Goal: Information Seeking & Learning: Compare options

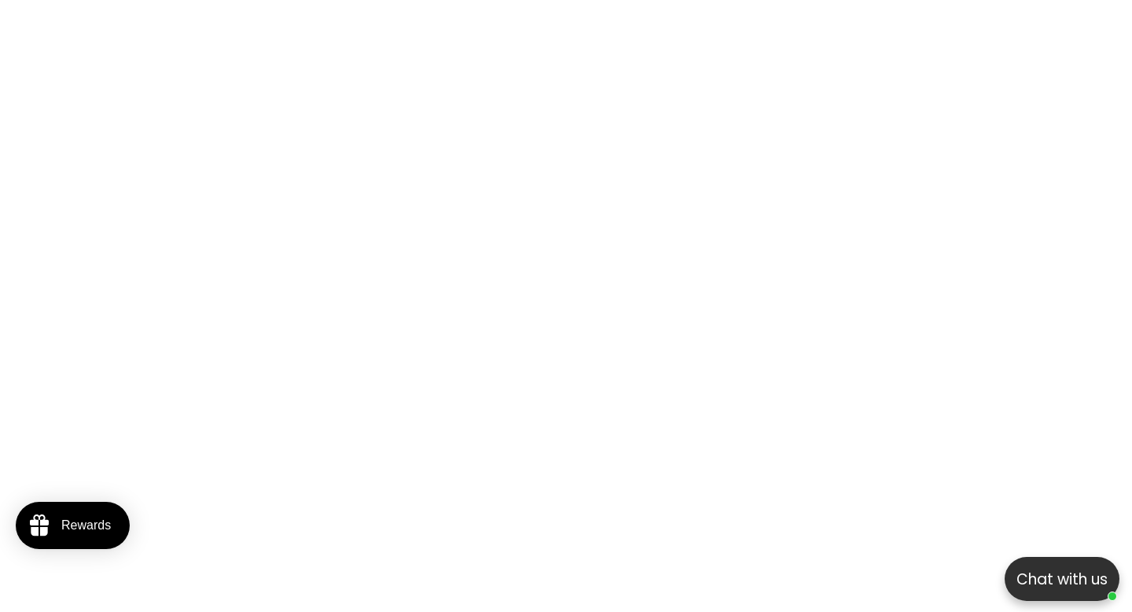
click at [1082, 575] on p "Chat with us" at bounding box center [1062, 578] width 127 height 25
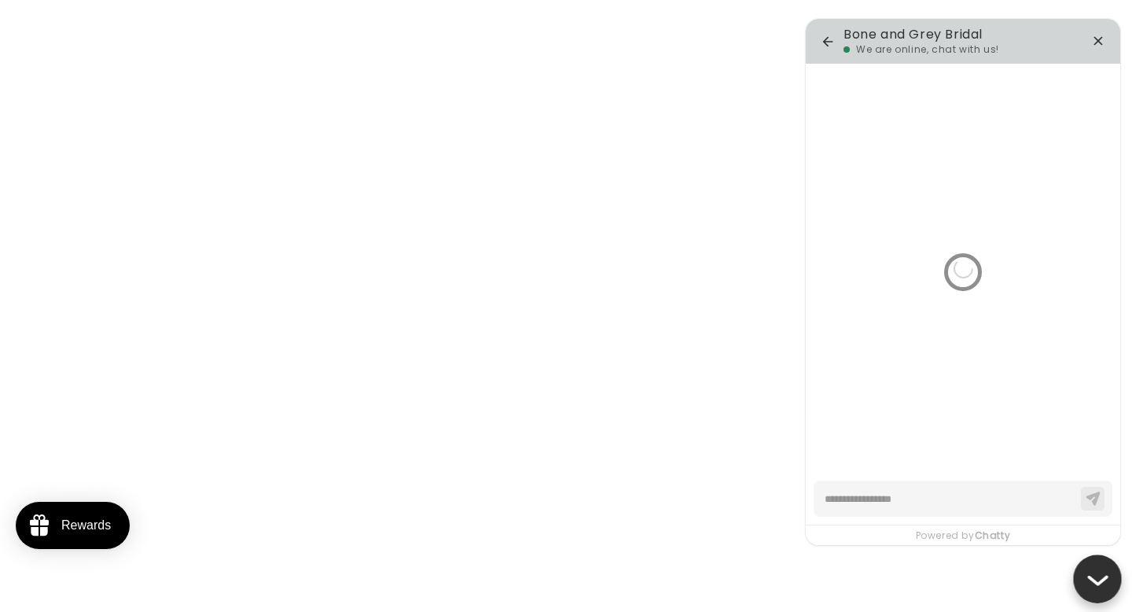
type textarea "*"
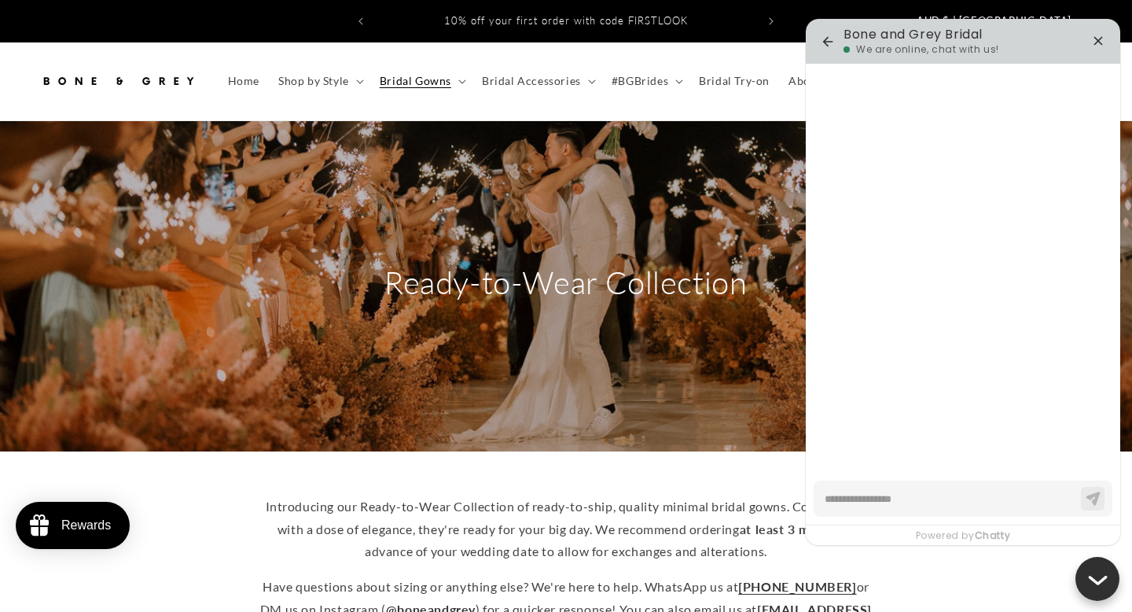
type textarea "*"
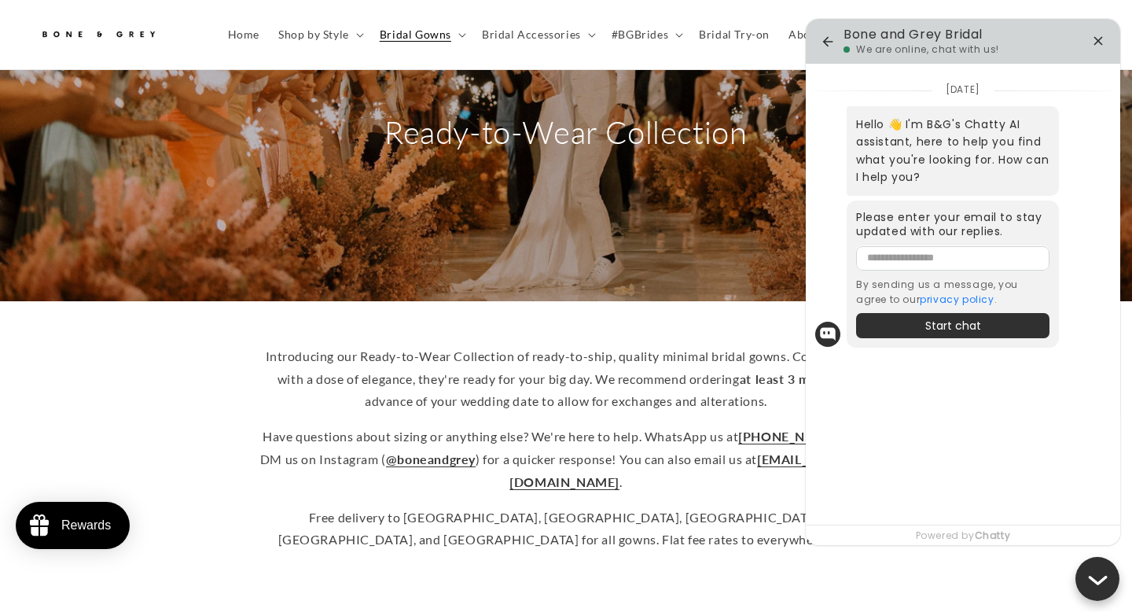
scroll to position [134, 0]
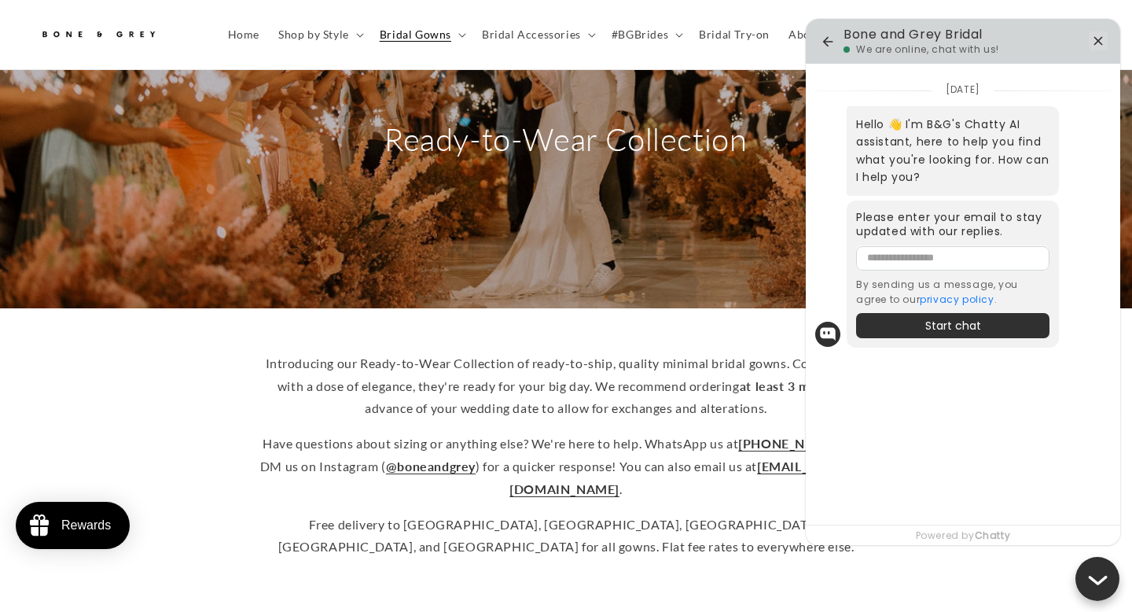
click at [1095, 41] on icon "button" at bounding box center [1098, 40] width 19 height 19
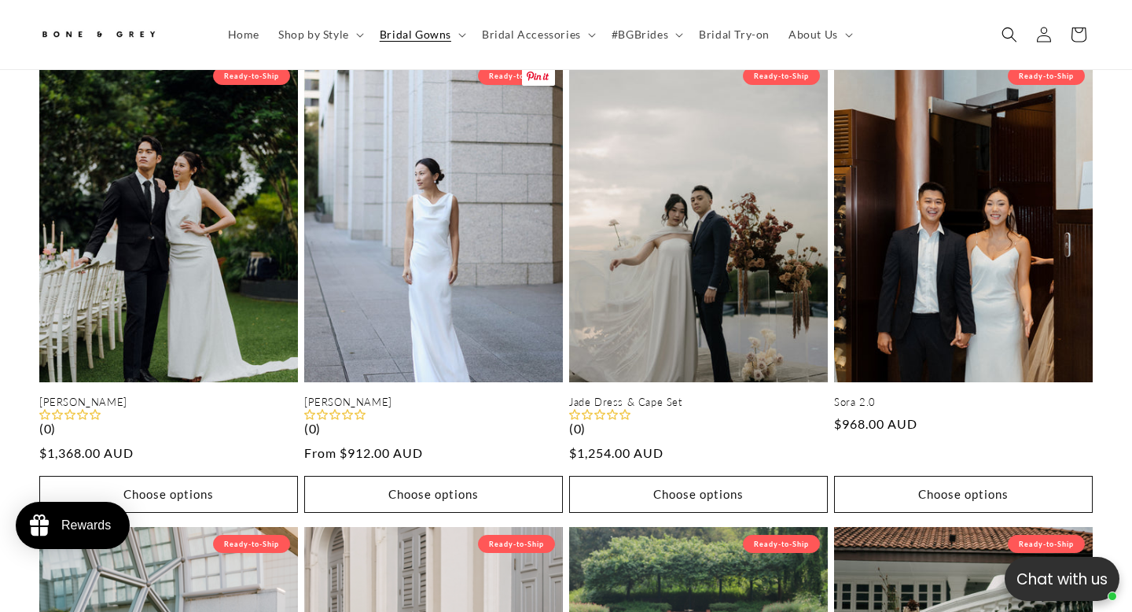
scroll to position [769, 0]
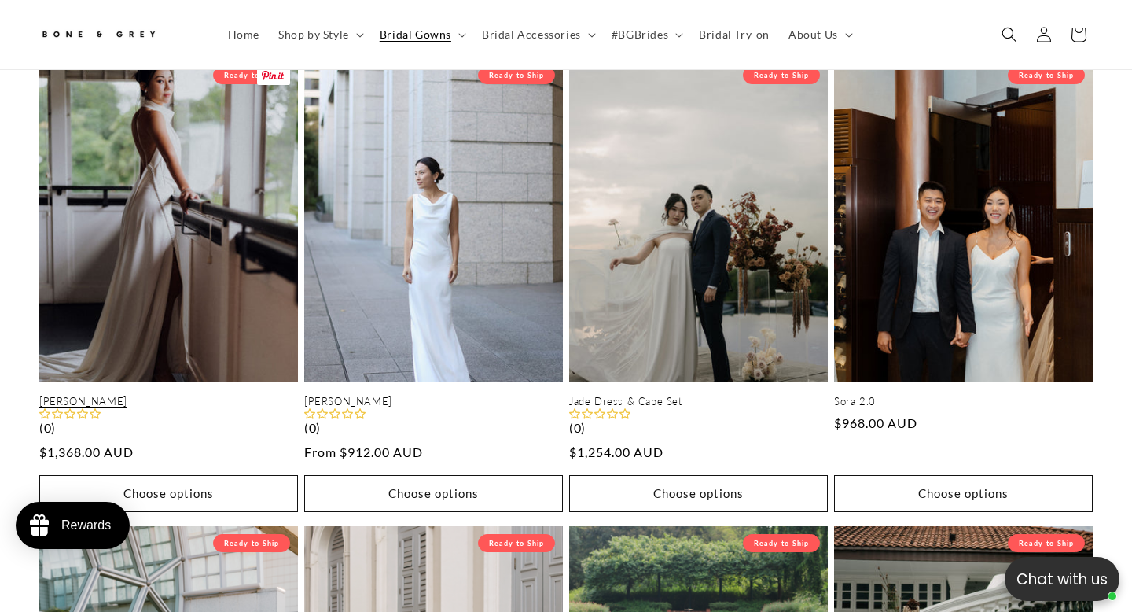
click at [151, 395] on link "[PERSON_NAME]" at bounding box center [168, 401] width 259 height 13
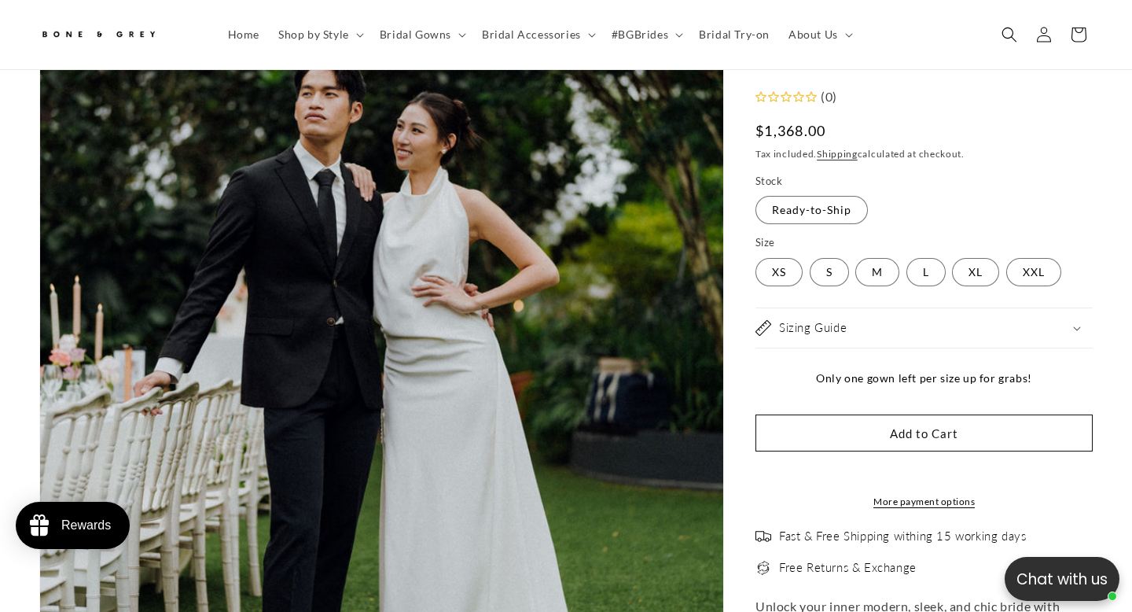
scroll to position [373, 0]
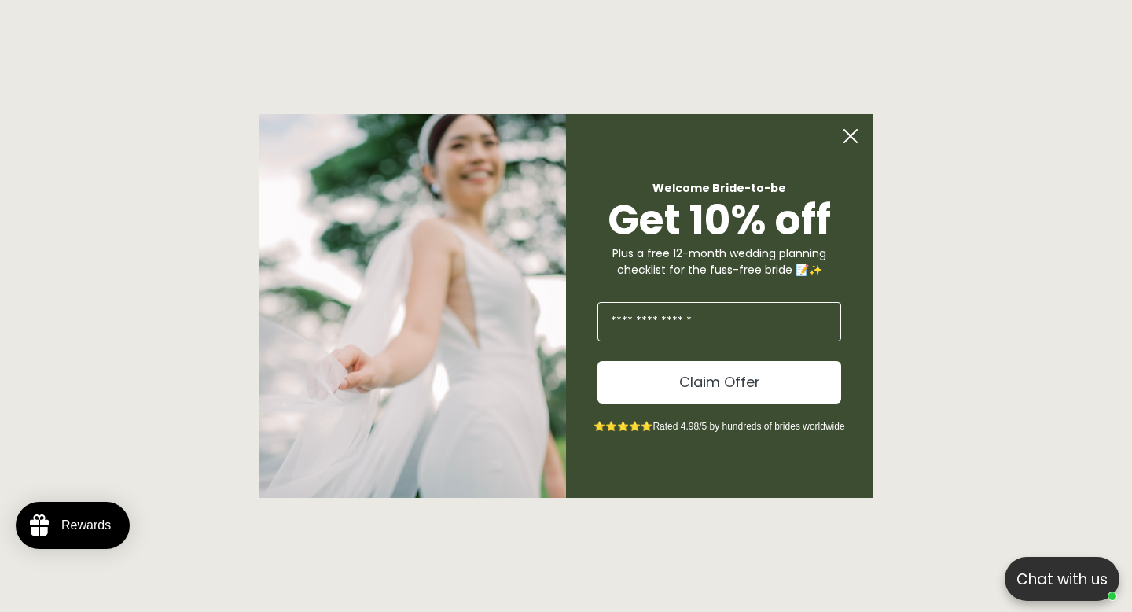
scroll to position [0, 764]
type input "*"
type input "**********"
click at [715, 384] on button "Claim Offer" at bounding box center [719, 382] width 244 height 42
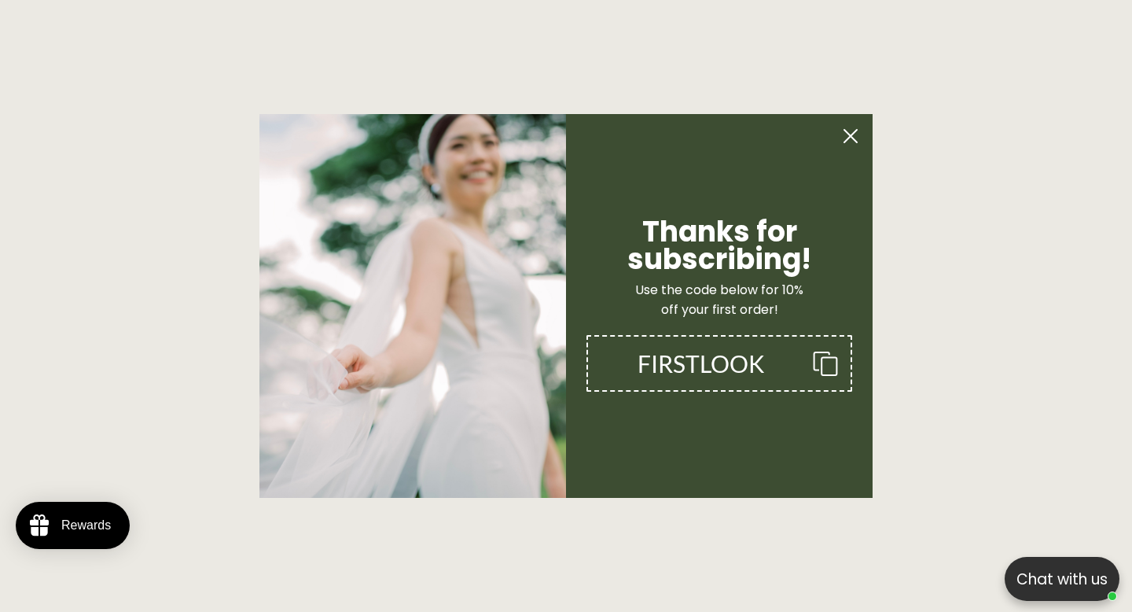
scroll to position [0, 764]
click at [853, 141] on circle "Close dialog" at bounding box center [851, 136] width 30 height 30
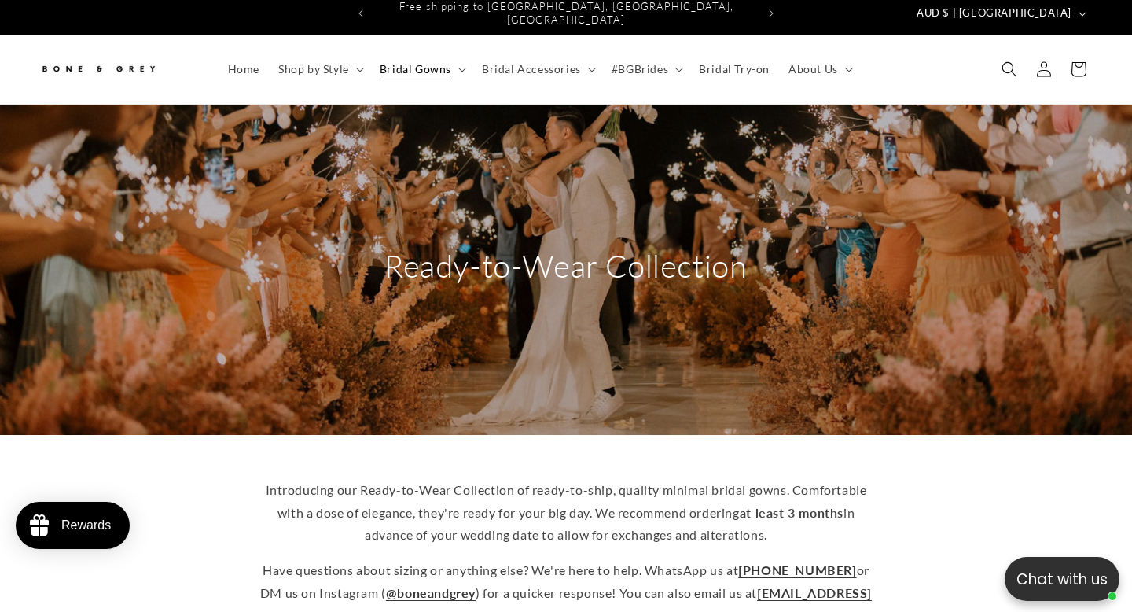
scroll to position [0, 0]
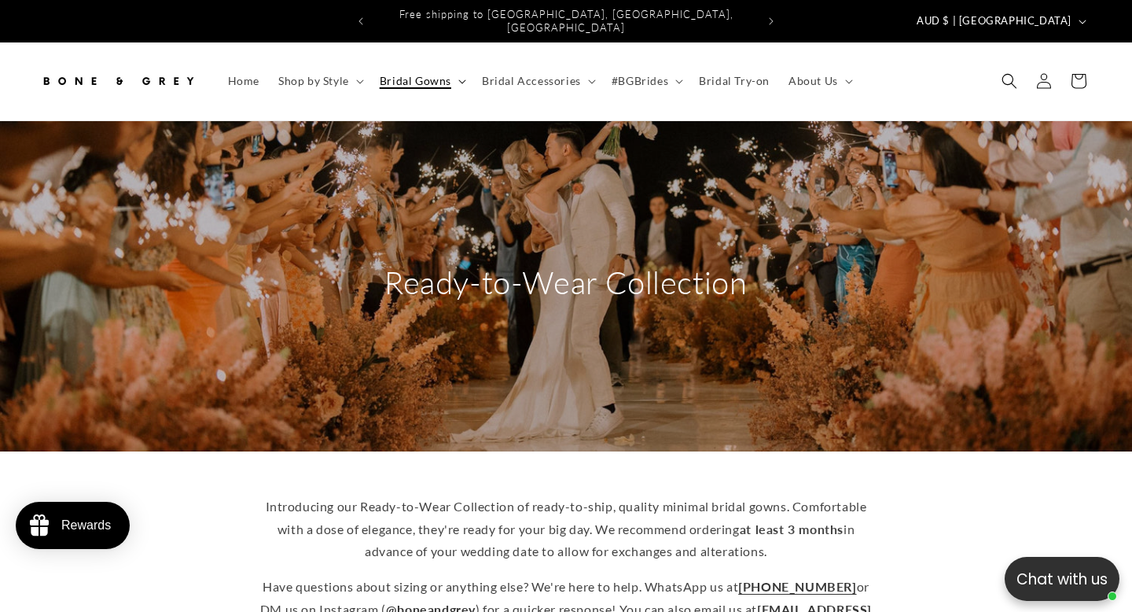
click at [459, 79] on icon at bounding box center [462, 81] width 8 height 5
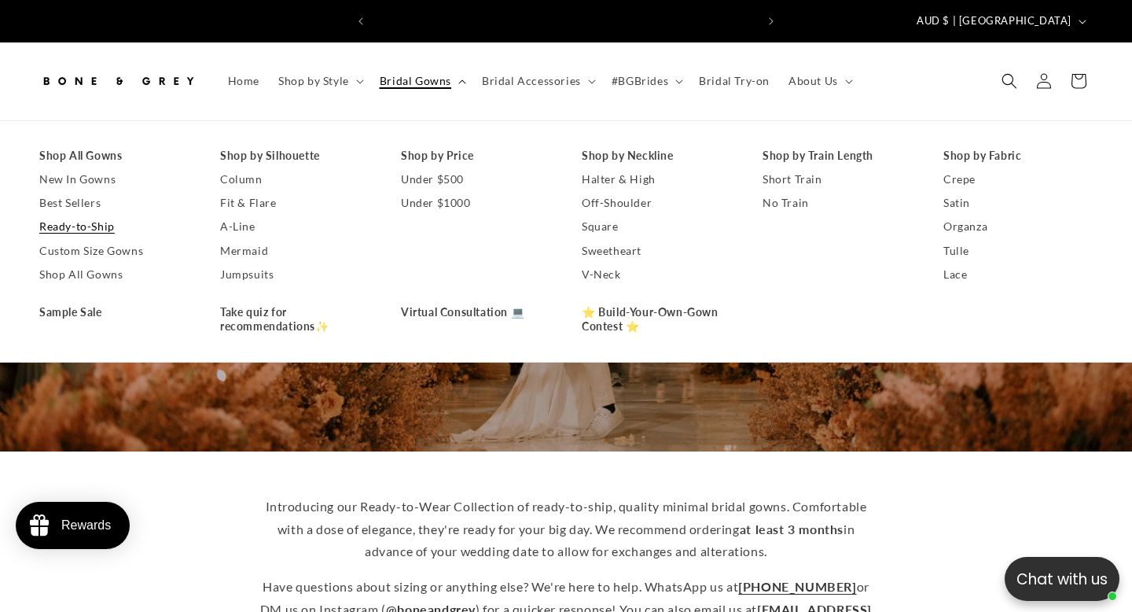
scroll to position [0, 764]
click at [357, 65] on summary "Shop by Style" at bounding box center [319, 80] width 101 height 33
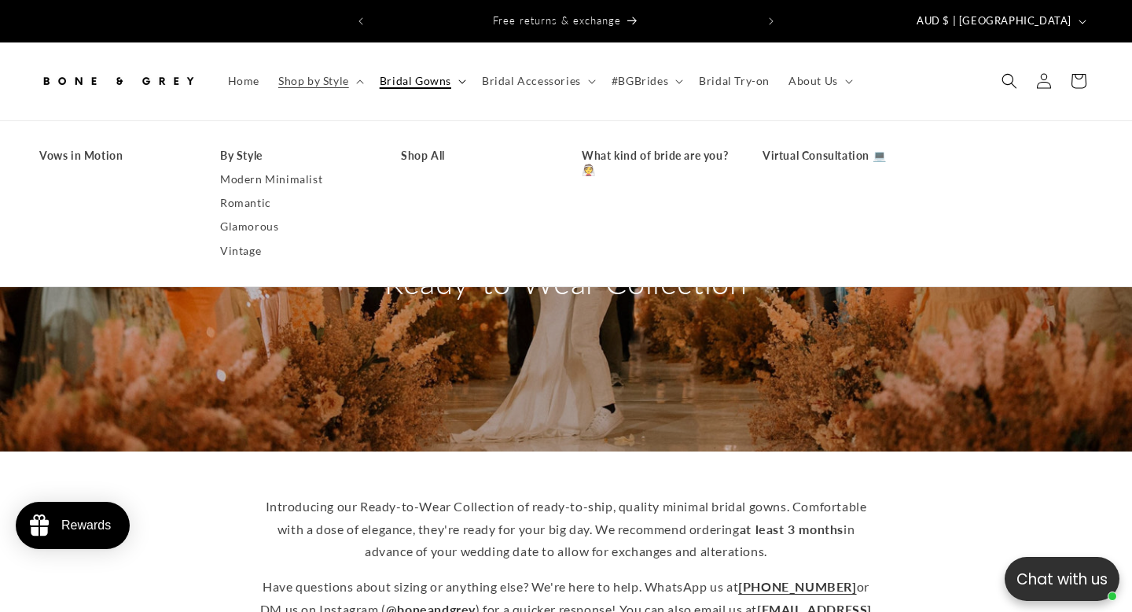
click at [453, 70] on summary "Bridal Gowns" at bounding box center [421, 80] width 102 height 33
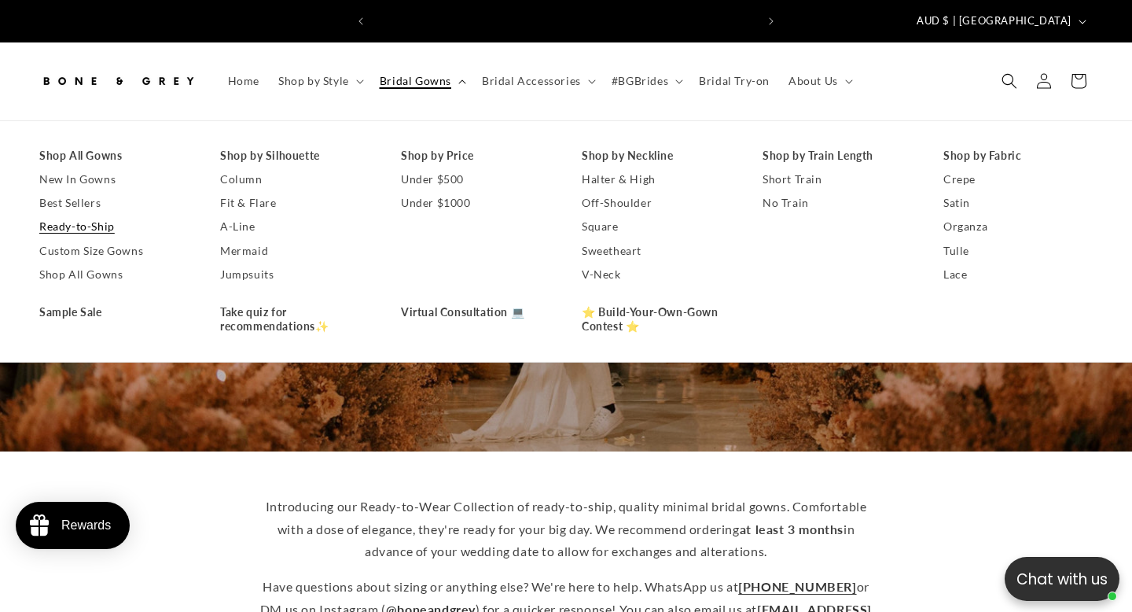
scroll to position [0, 0]
click at [73, 216] on link "Ready-to-Ship" at bounding box center [113, 227] width 149 height 24
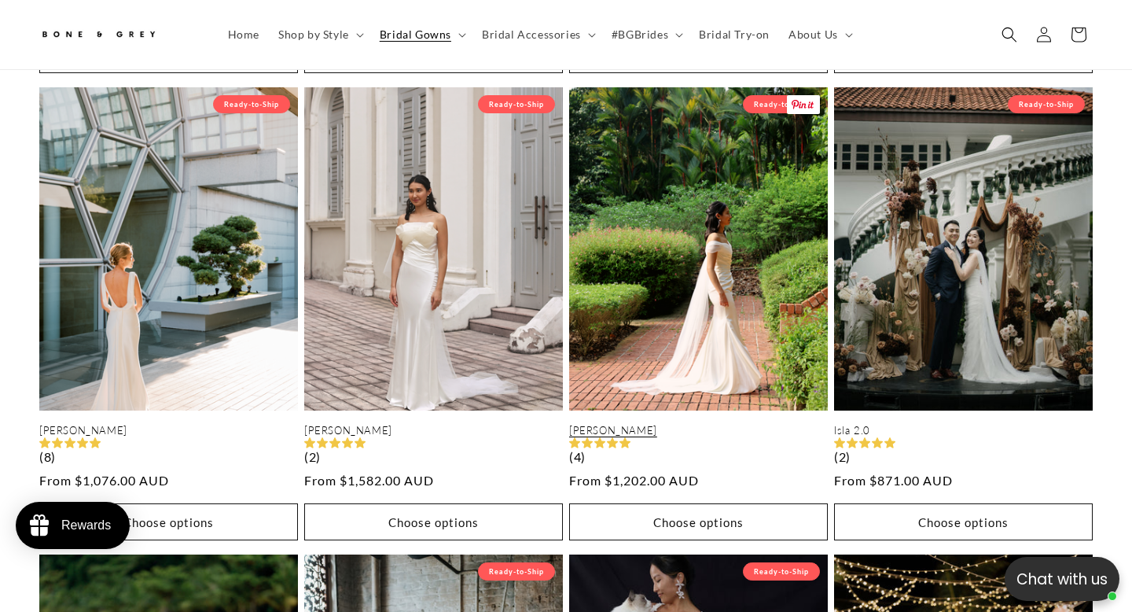
scroll to position [0, 764]
click at [634, 424] on link "Mona" at bounding box center [698, 430] width 259 height 13
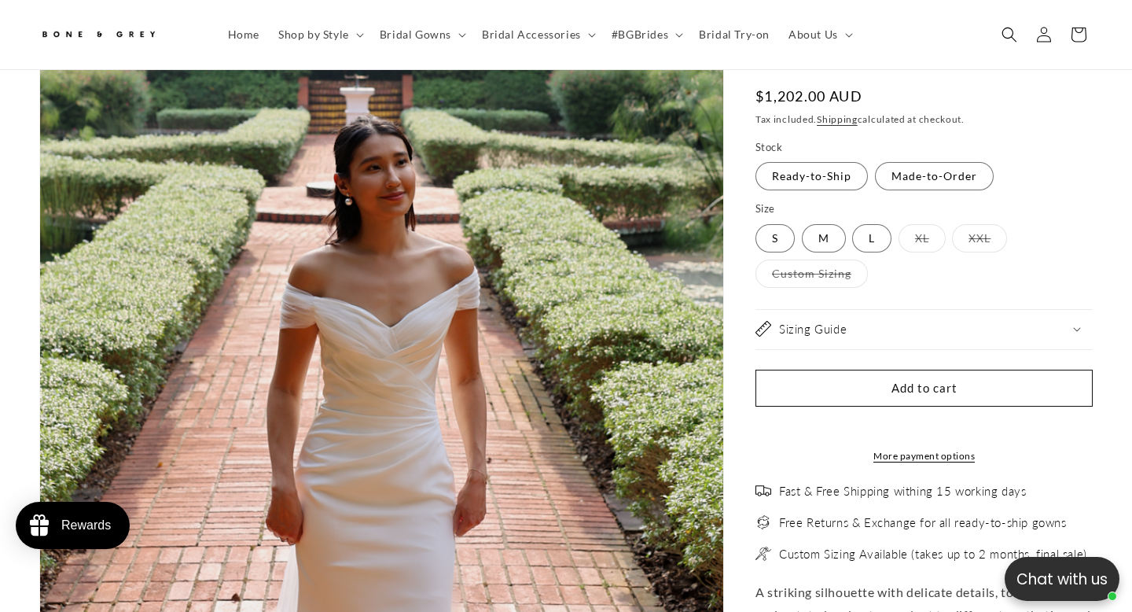
select select "**********"
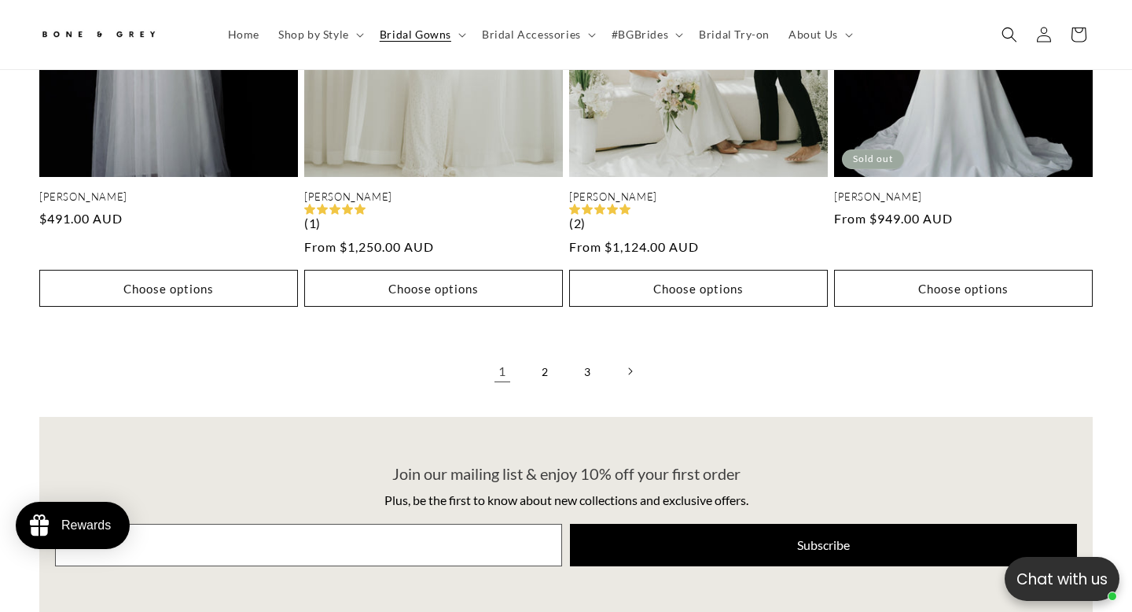
scroll to position [3297, 0]
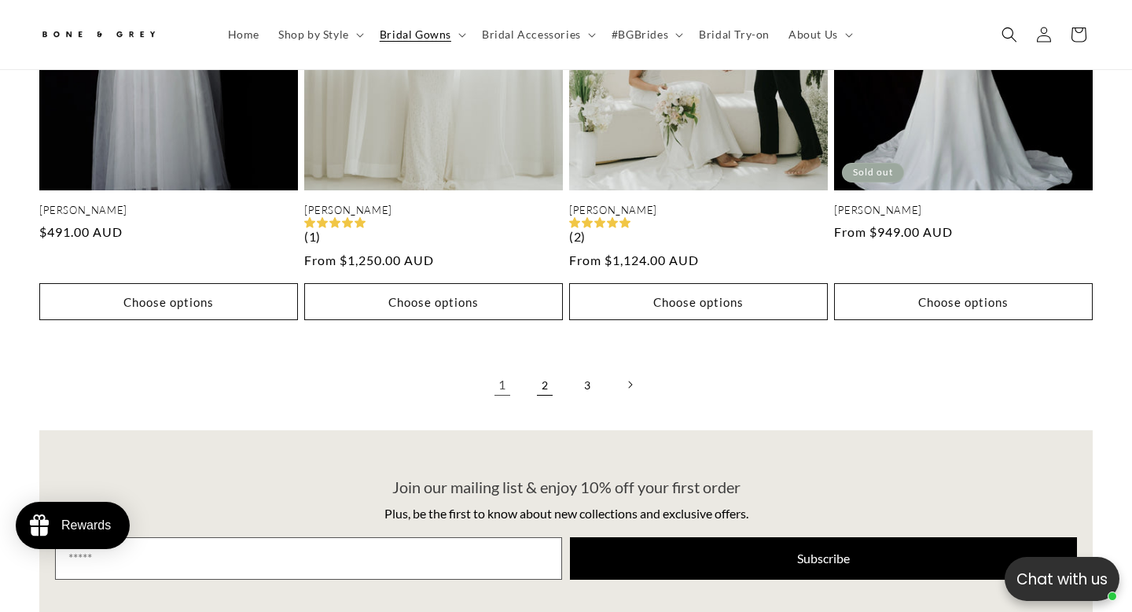
click at [550, 368] on link "2" at bounding box center [545, 384] width 35 height 35
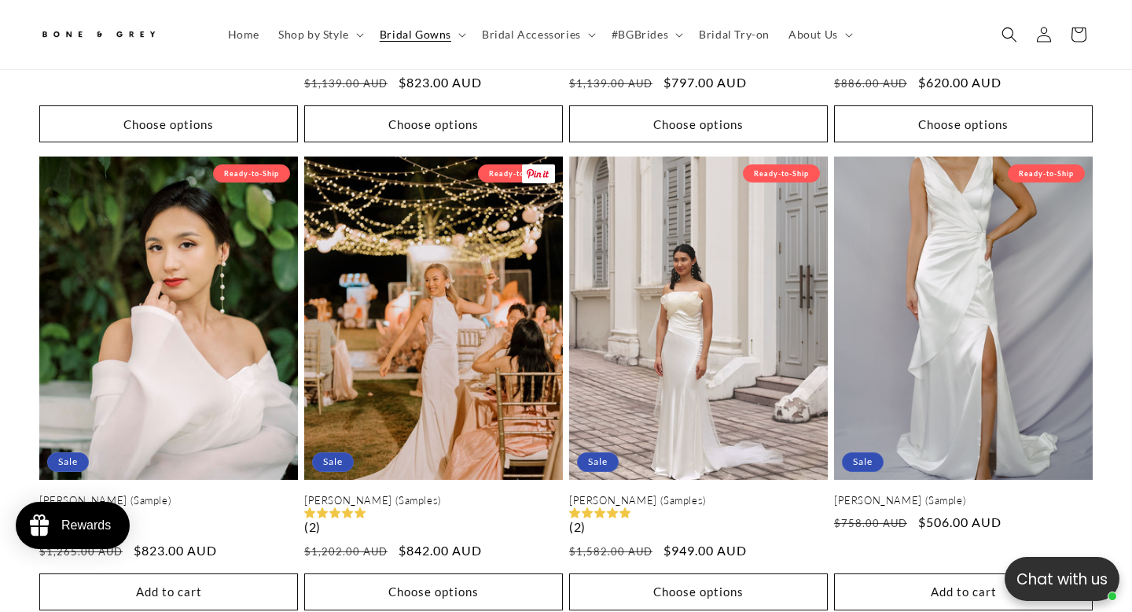
scroll to position [2064, 0]
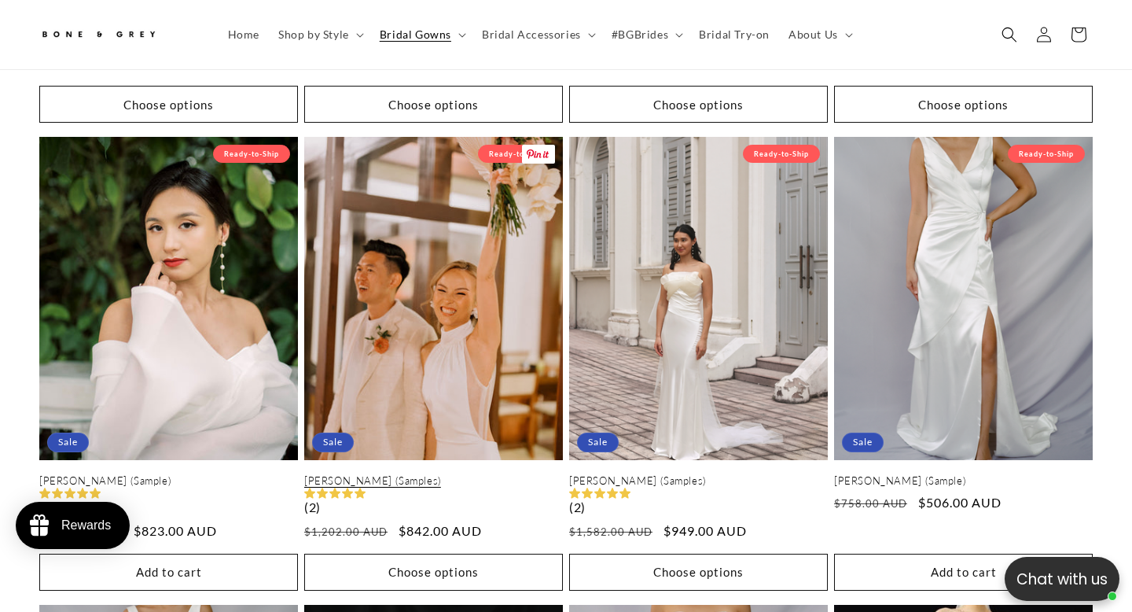
click at [466, 474] on link "Shelly (Samples)" at bounding box center [433, 480] width 259 height 13
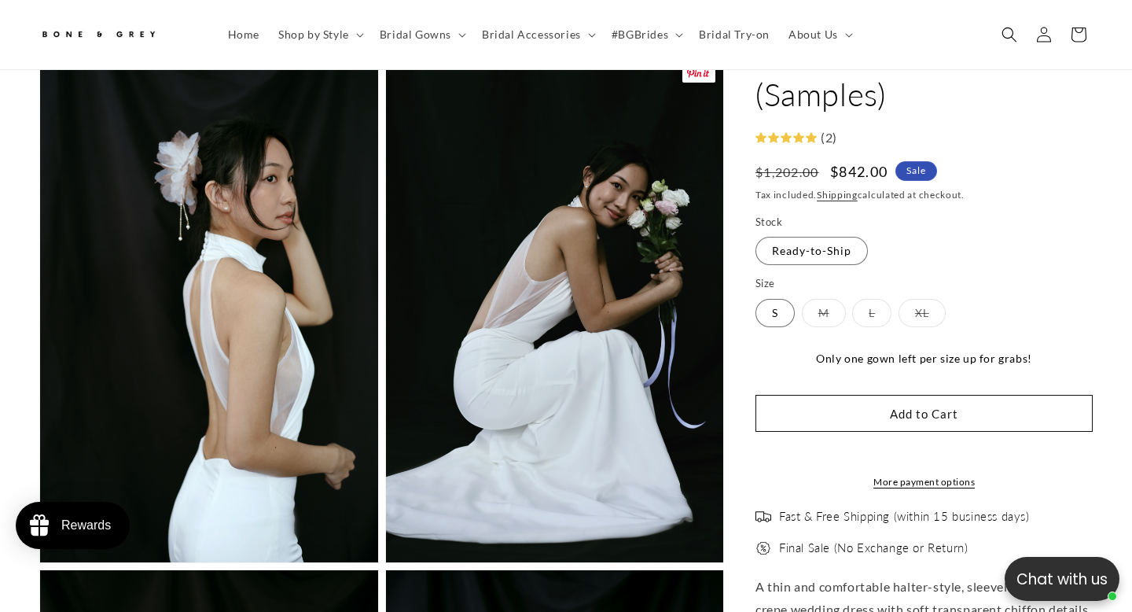
scroll to position [2168, 0]
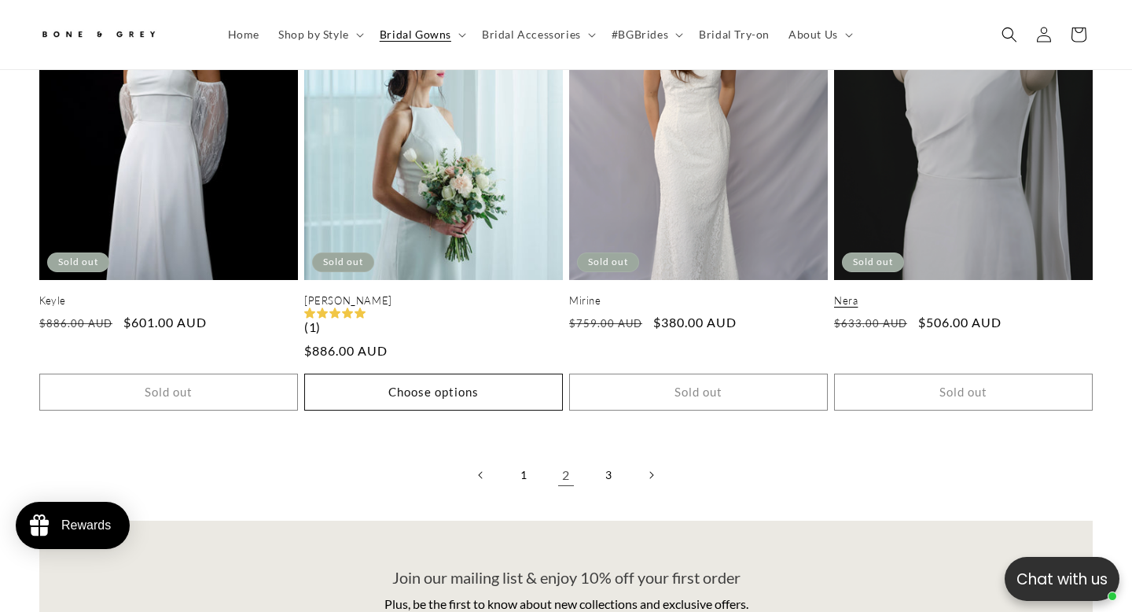
scroll to position [3214, 0]
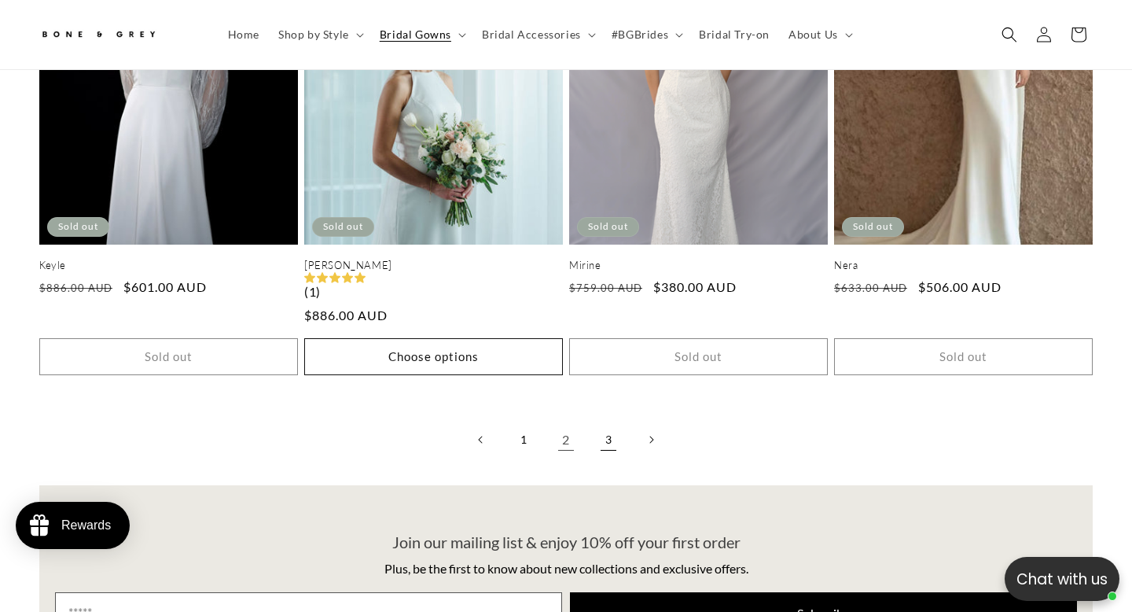
click at [612, 433] on link "3" at bounding box center [608, 439] width 35 height 35
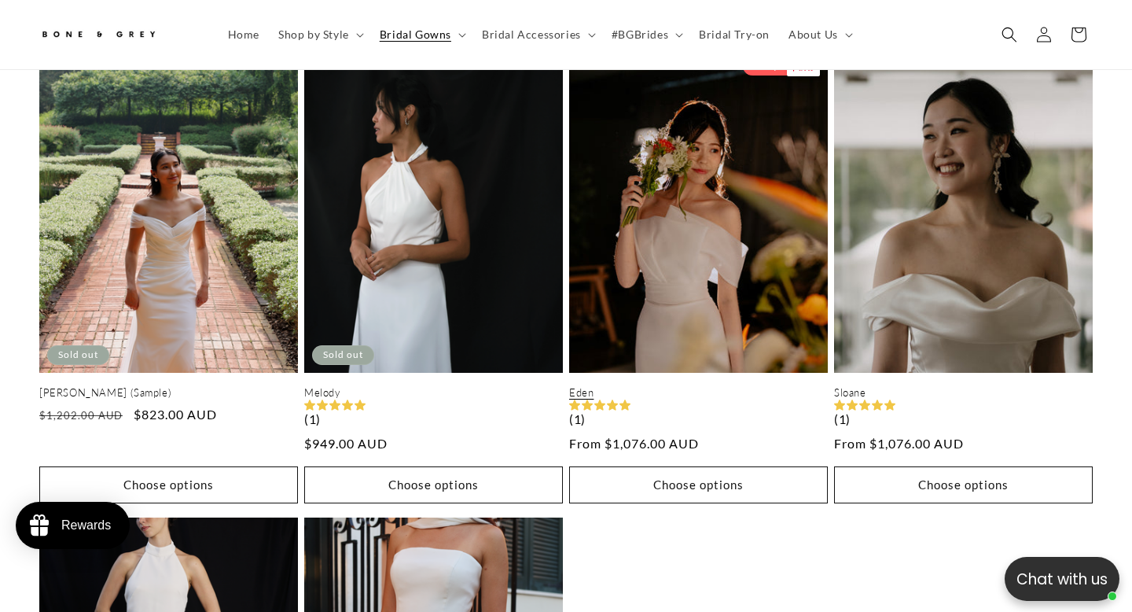
click at [696, 386] on link "Eden" at bounding box center [698, 392] width 259 height 13
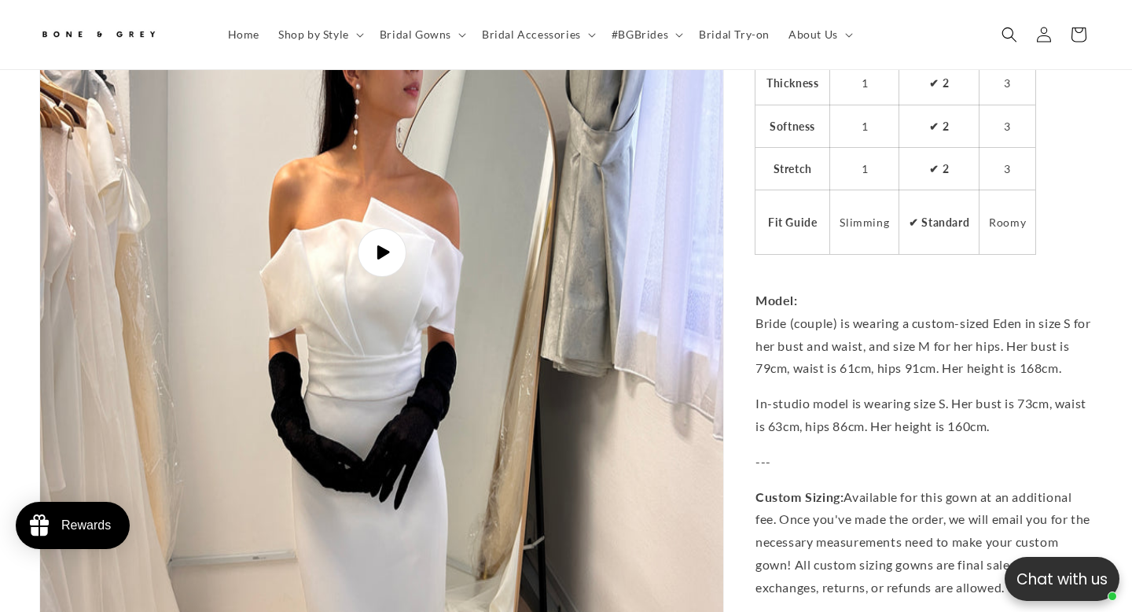
scroll to position [0, 382]
click at [374, 244] on icon "Gallery Viewer" at bounding box center [382, 252] width 17 height 17
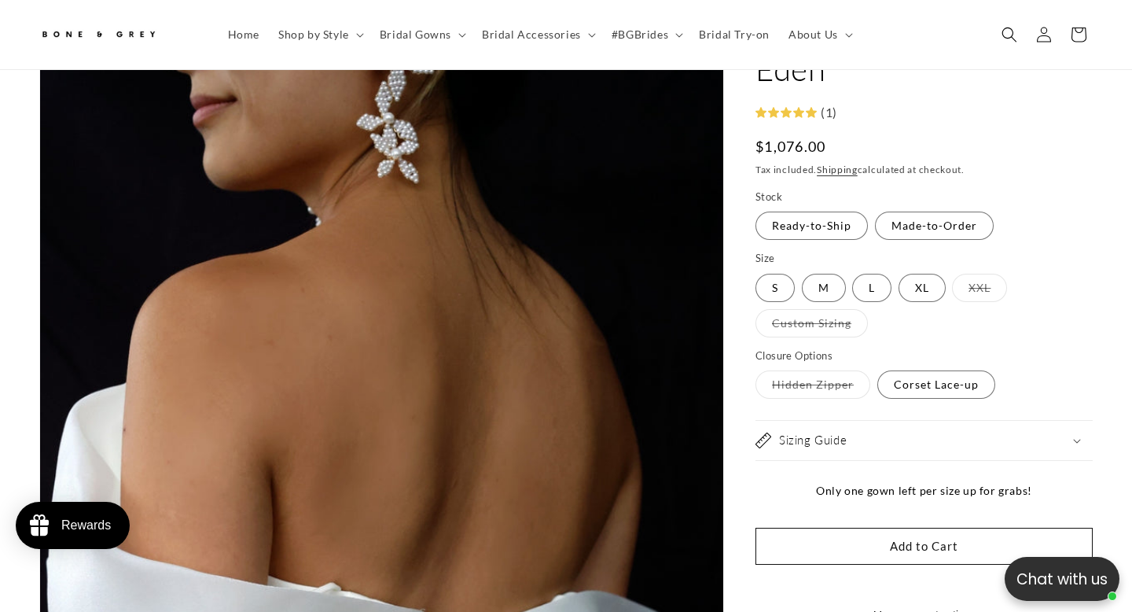
scroll to position [0, 0]
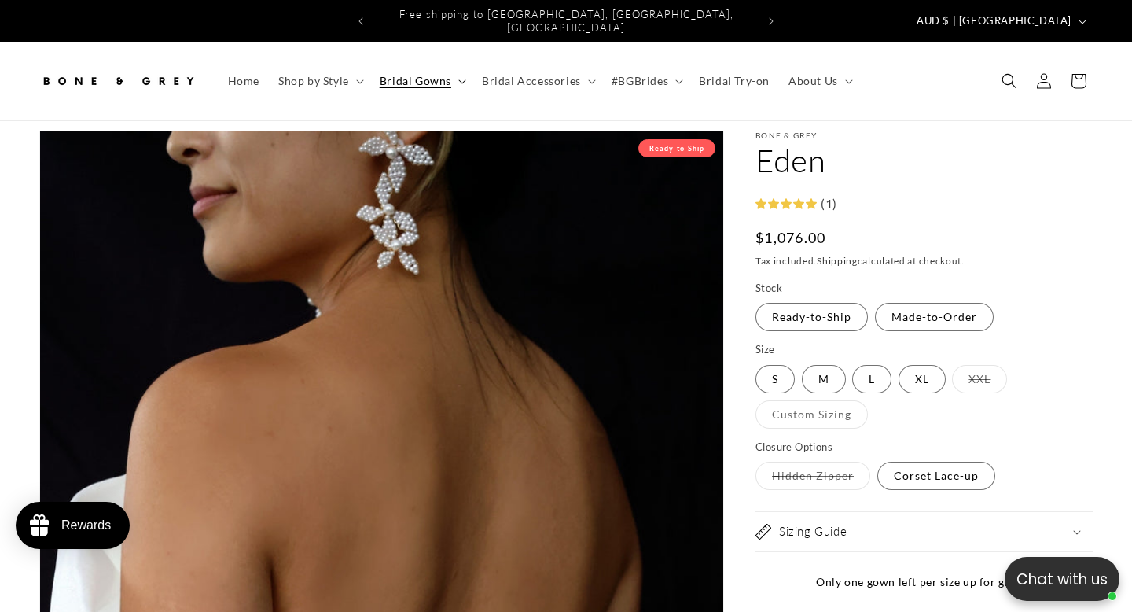
click at [442, 74] on span "Bridal Gowns" at bounding box center [416, 81] width 72 height 14
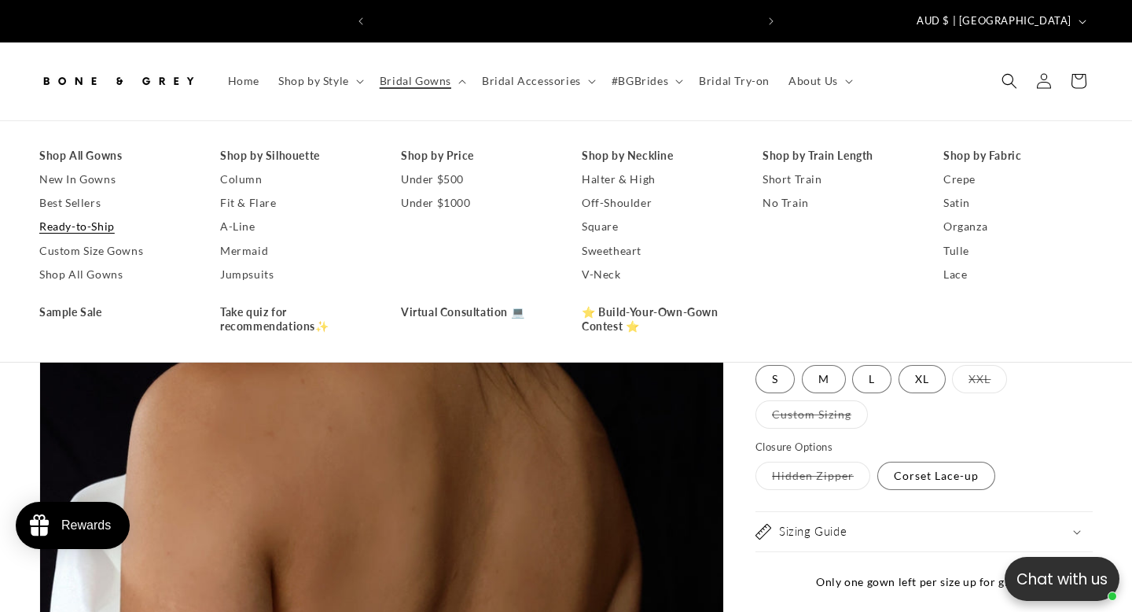
scroll to position [0, 764]
click at [94, 220] on link "Ready-to-Ship" at bounding box center [113, 227] width 149 height 24
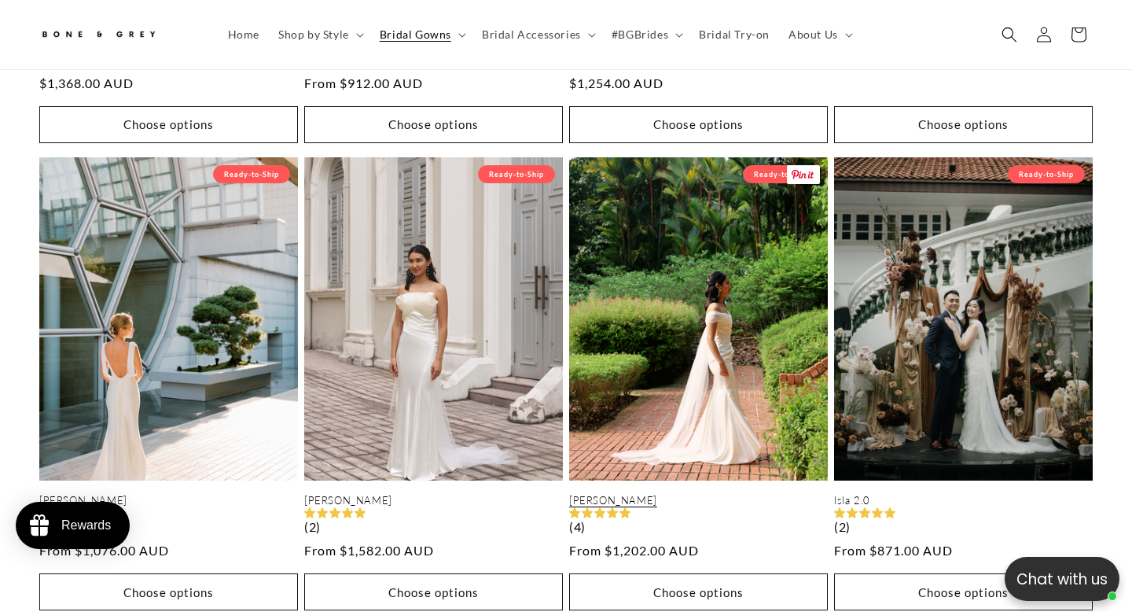
scroll to position [0, 382]
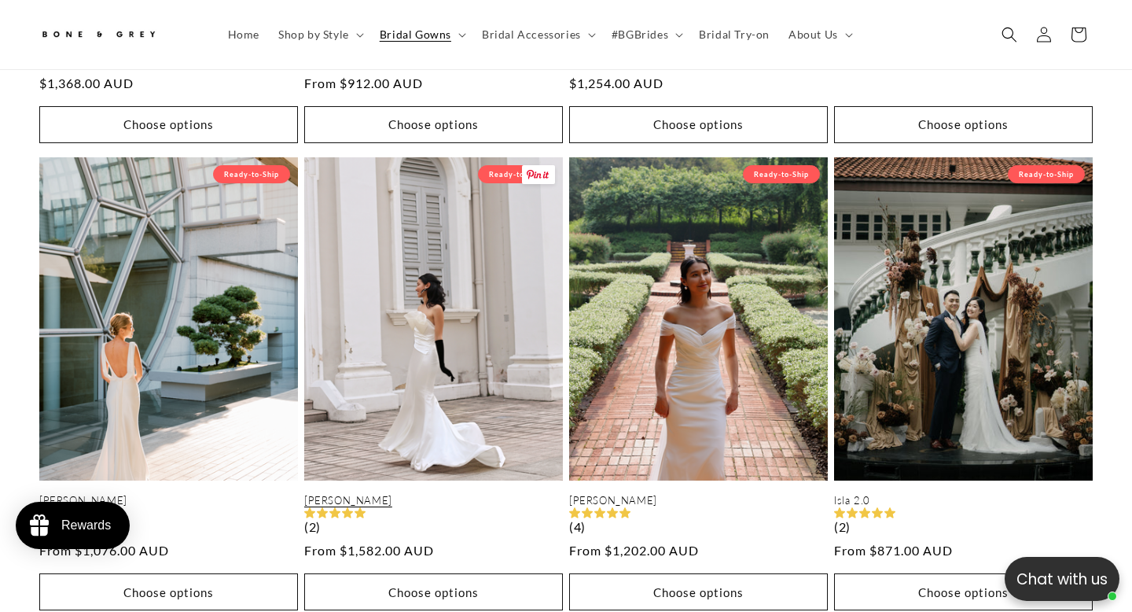
click at [531, 494] on link "[PERSON_NAME]" at bounding box center [433, 500] width 259 height 13
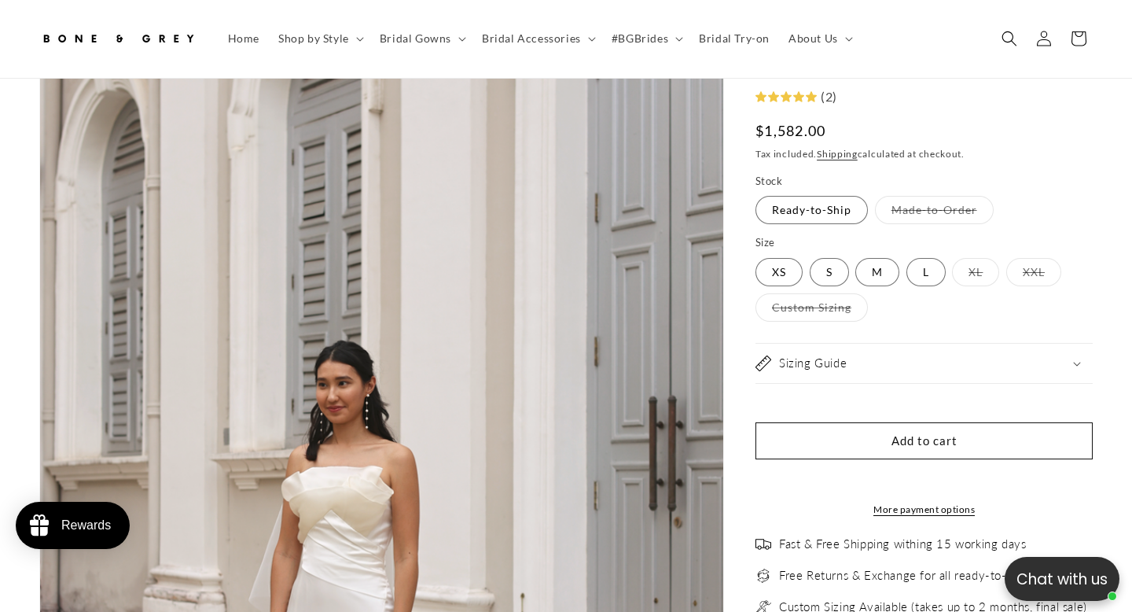
select select "**********"
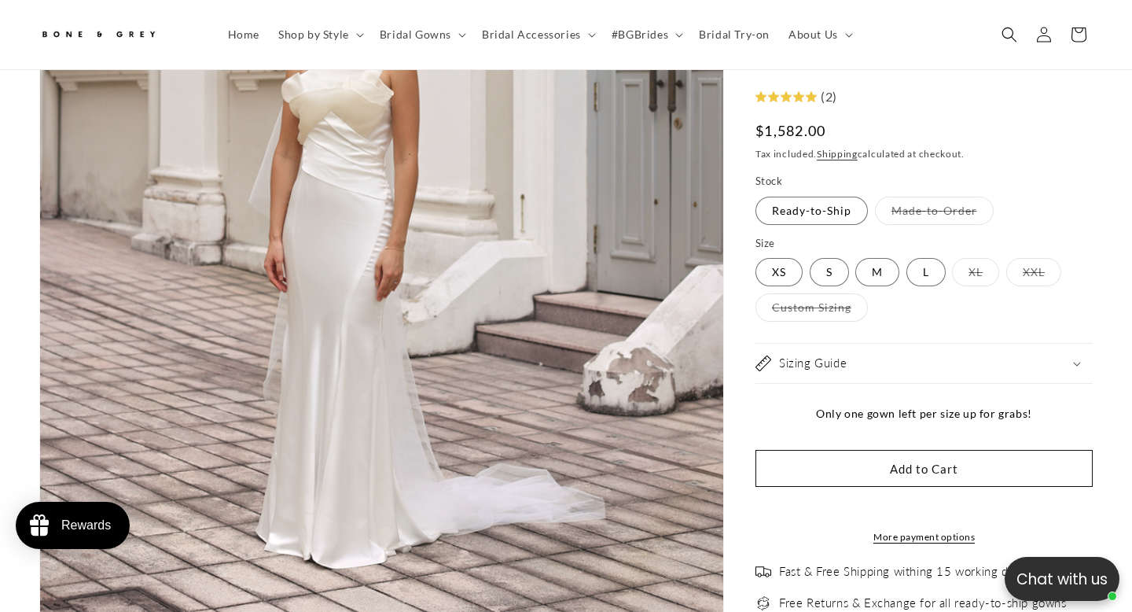
scroll to position [517, 0]
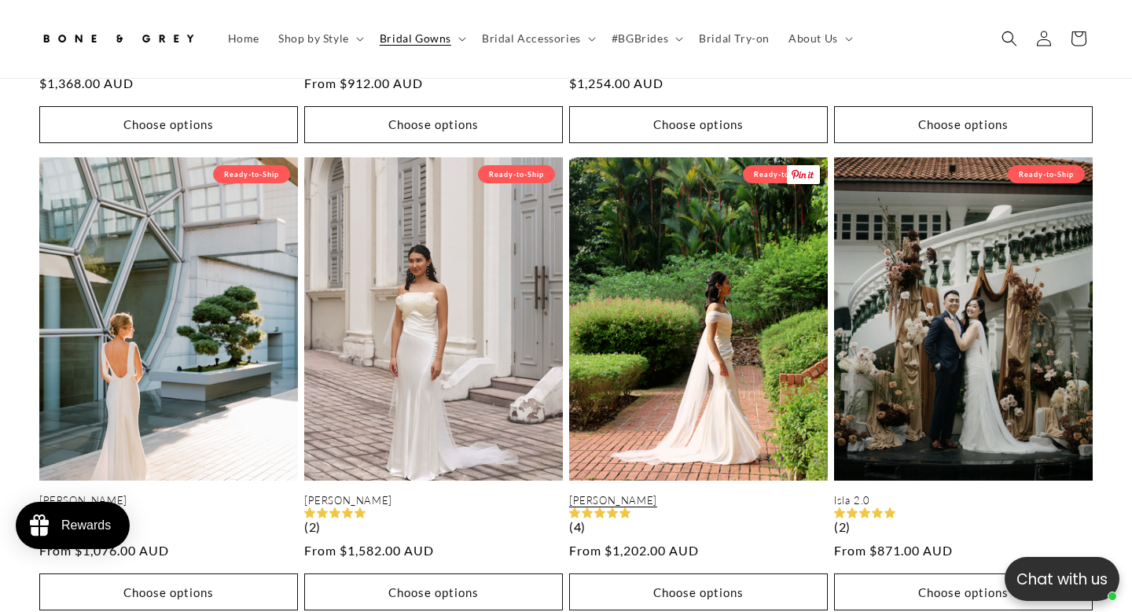
click at [707, 494] on link "[PERSON_NAME]" at bounding box center [698, 500] width 259 height 13
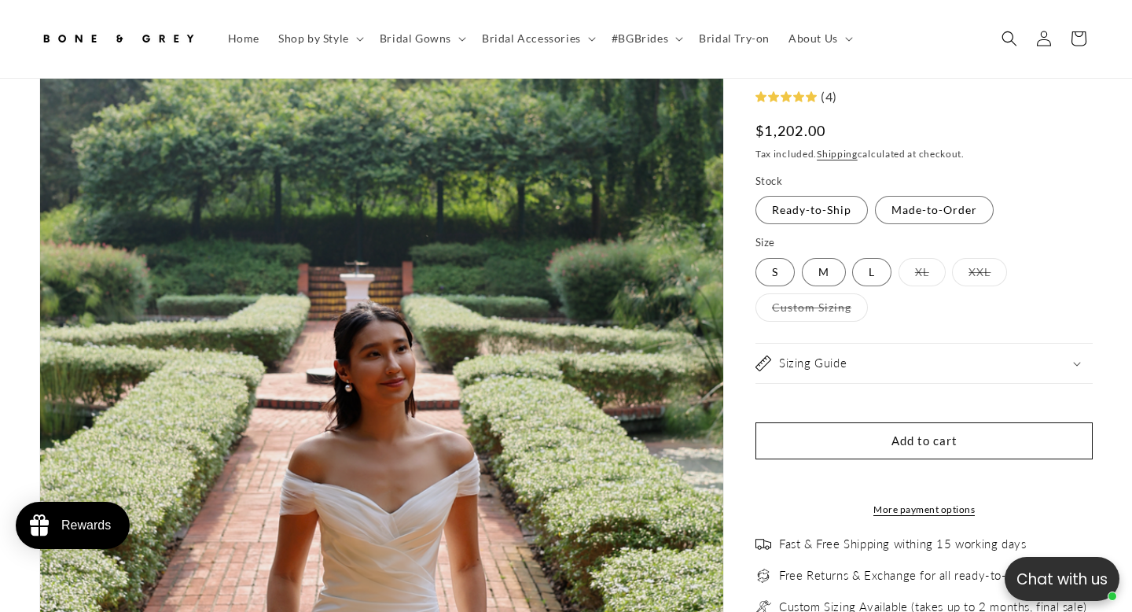
select select "**********"
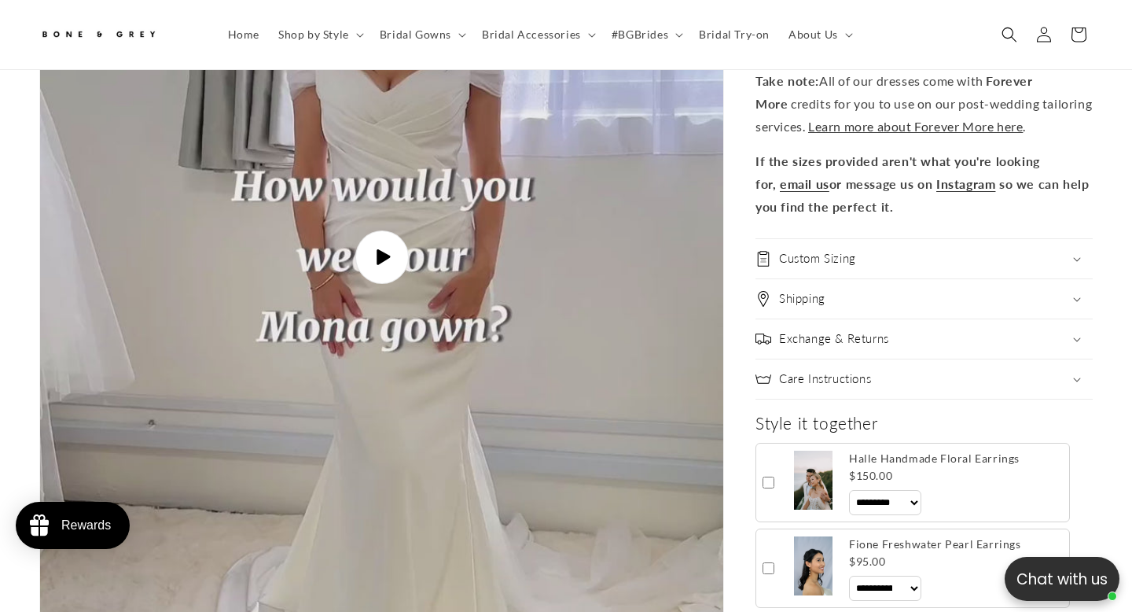
click at [362, 231] on span "Play video" at bounding box center [381, 256] width 53 height 53
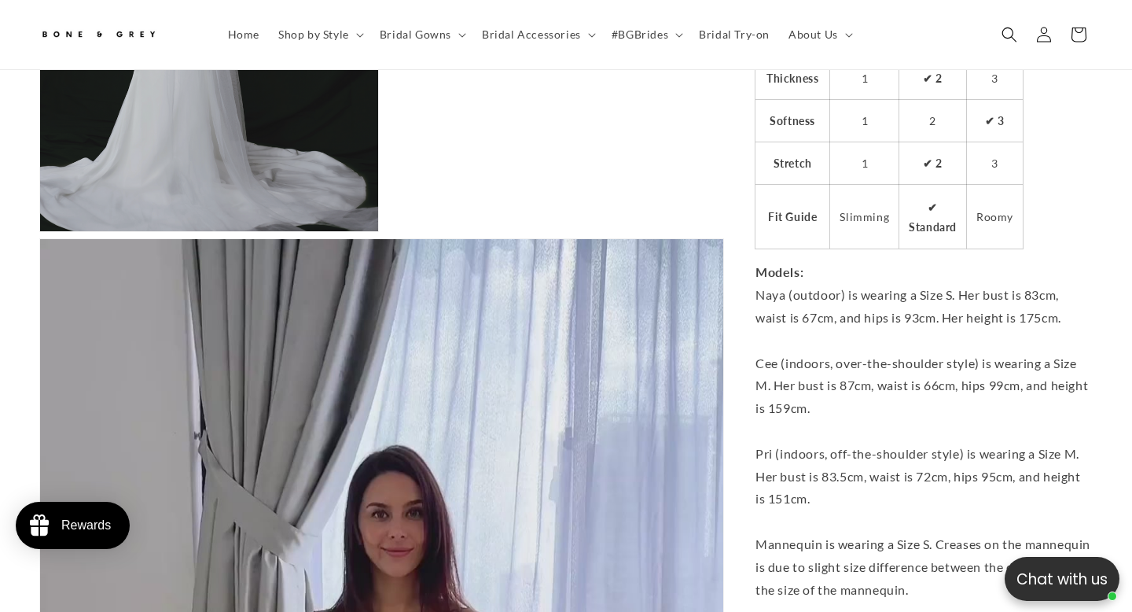
scroll to position [0, 764]
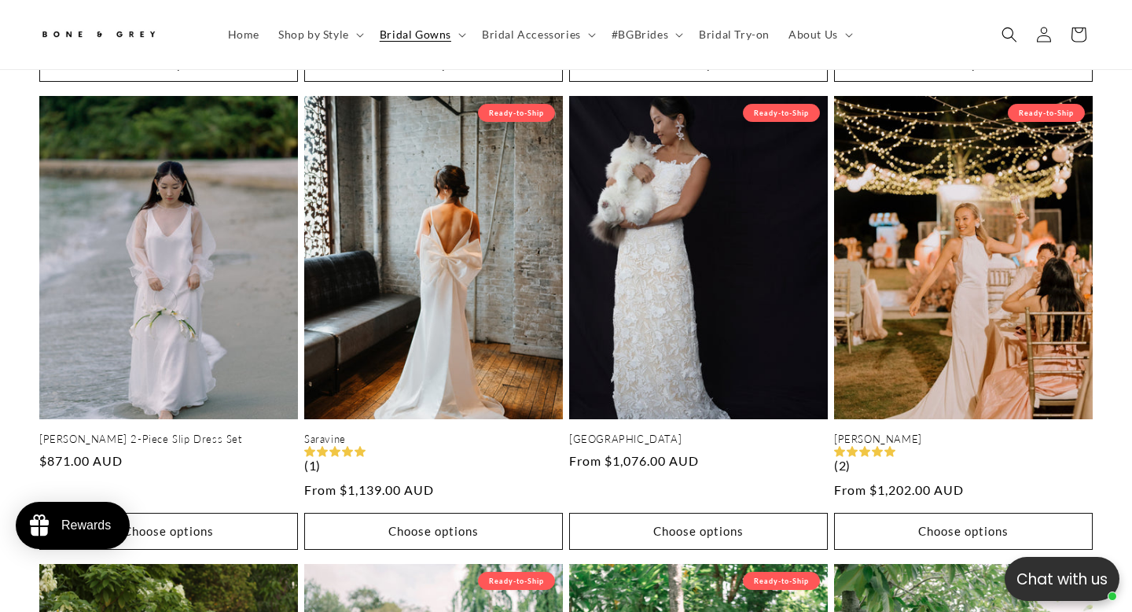
scroll to position [0, 382]
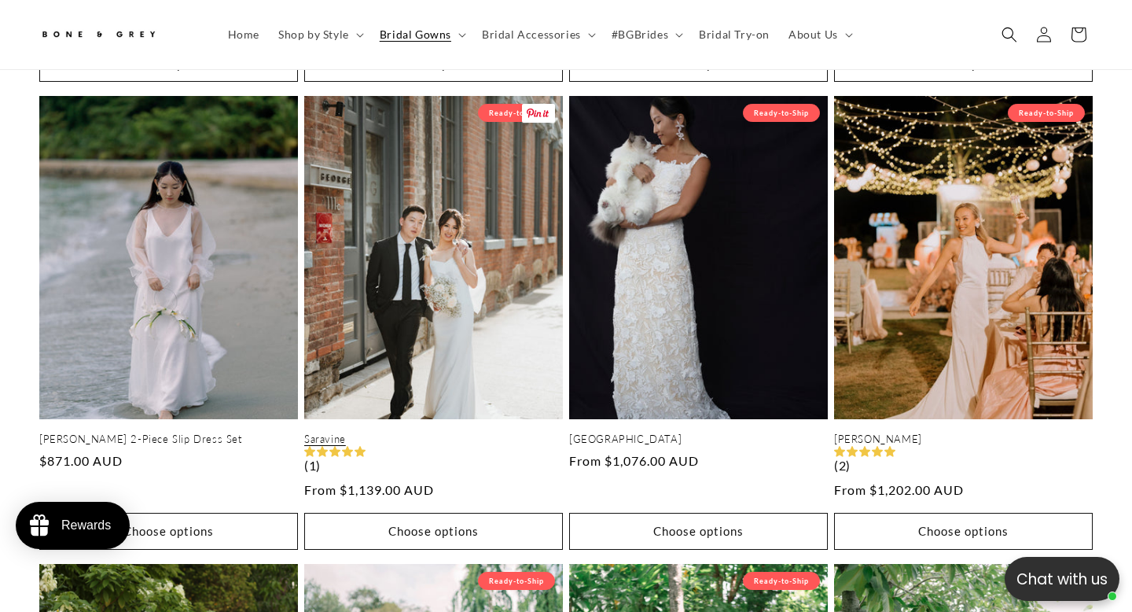
click at [493, 432] on link "Saravine" at bounding box center [433, 438] width 259 height 13
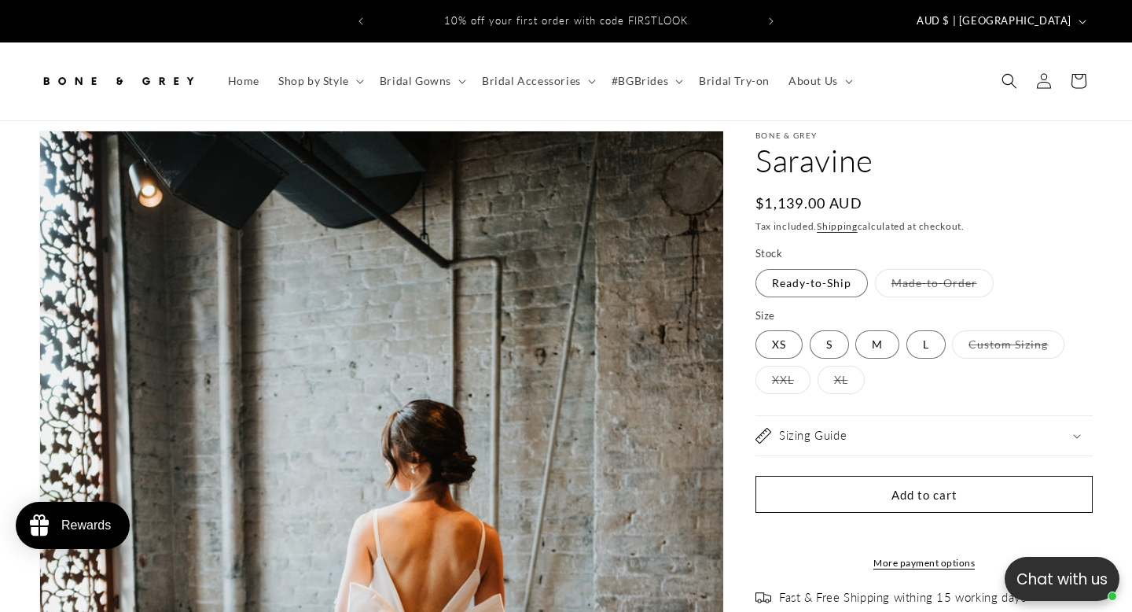
select select "**********"
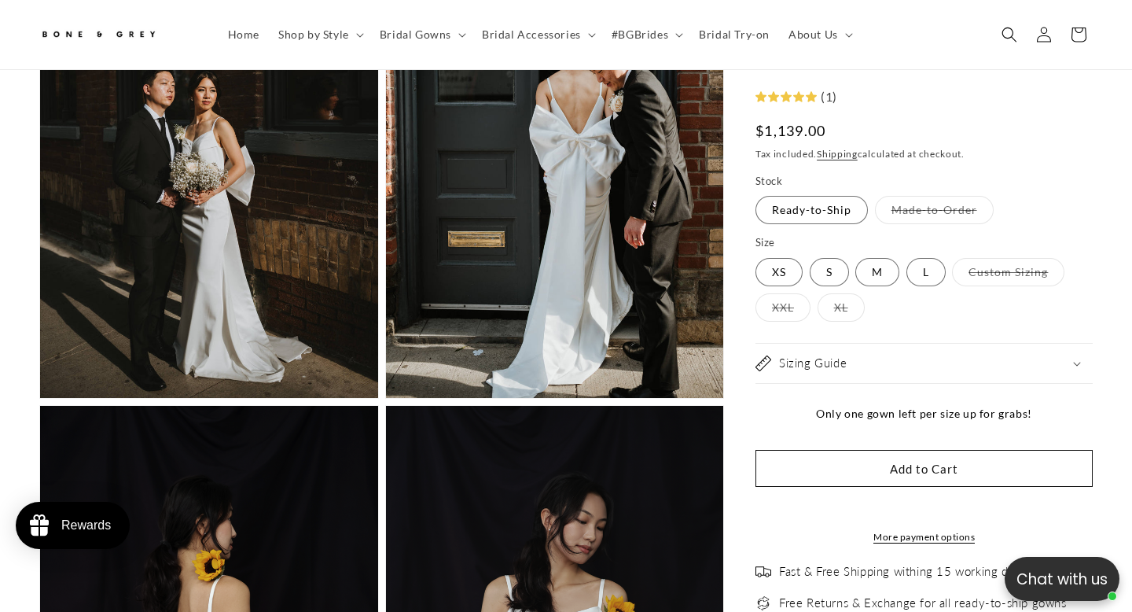
scroll to position [2174, 0]
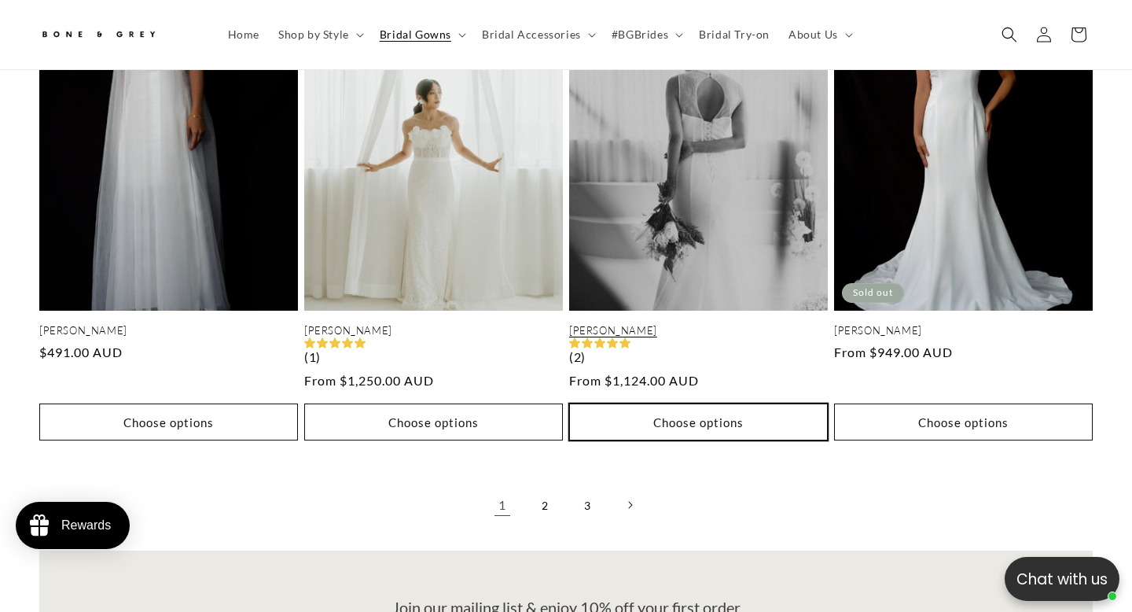
scroll to position [3182, 0]
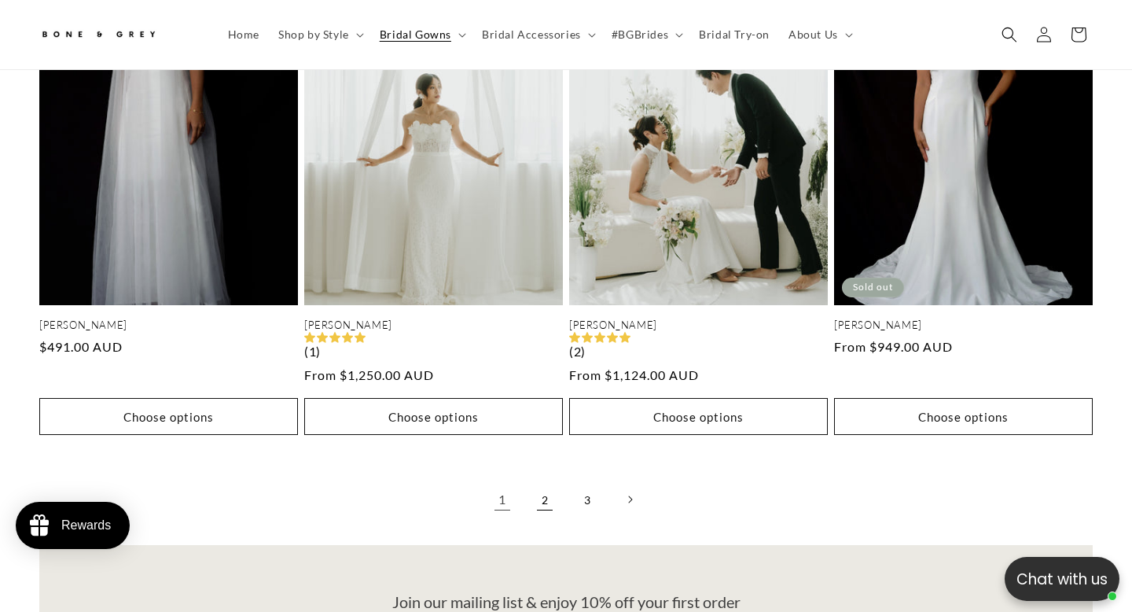
click at [555, 491] on link "2" at bounding box center [545, 499] width 35 height 35
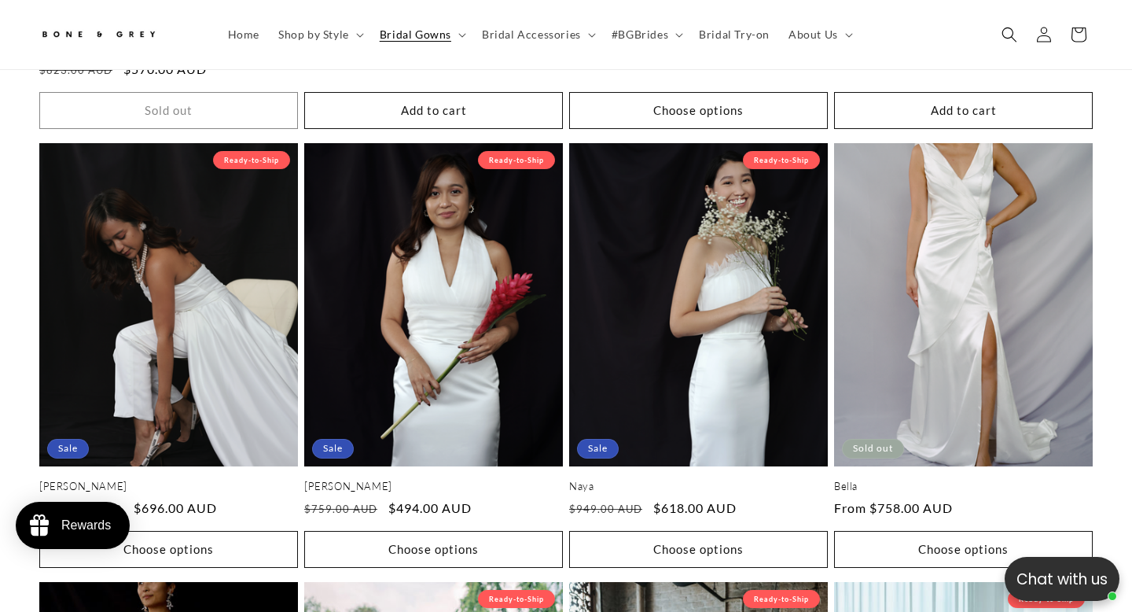
scroll to position [1146, 0]
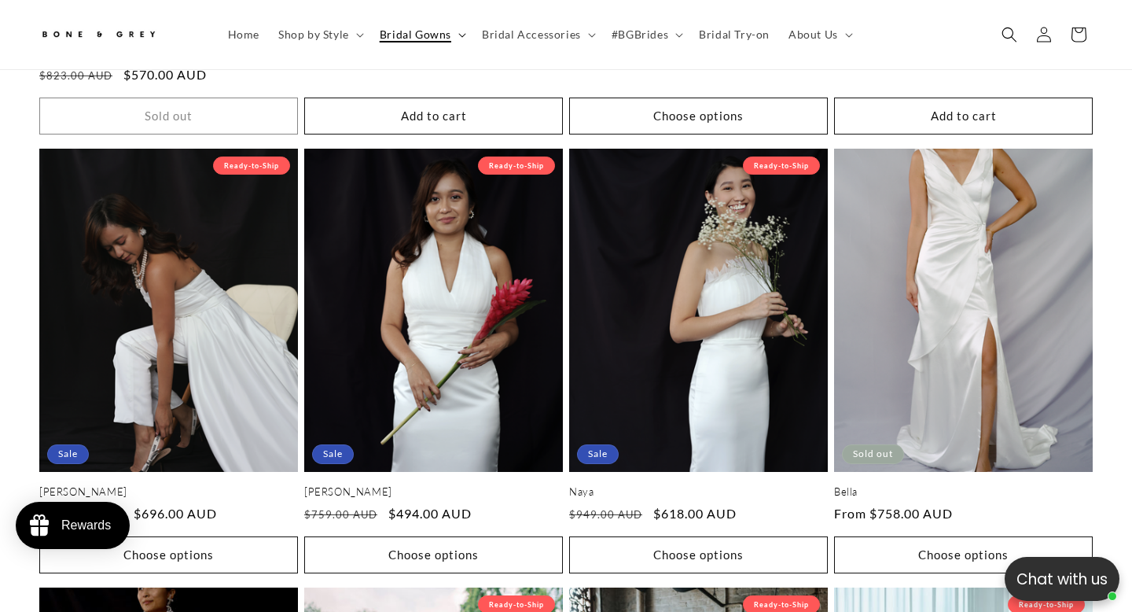
click at [454, 36] on summary "Bridal Gowns" at bounding box center [421, 34] width 102 height 33
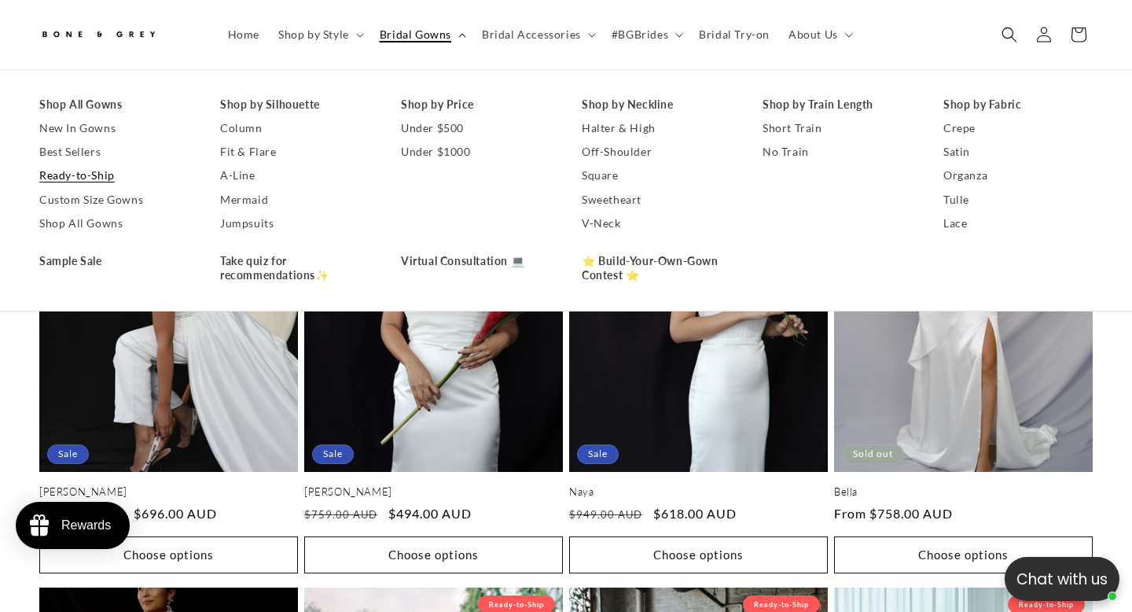
scroll to position [0, 764]
click at [89, 156] on link "Best Sellers" at bounding box center [113, 152] width 149 height 24
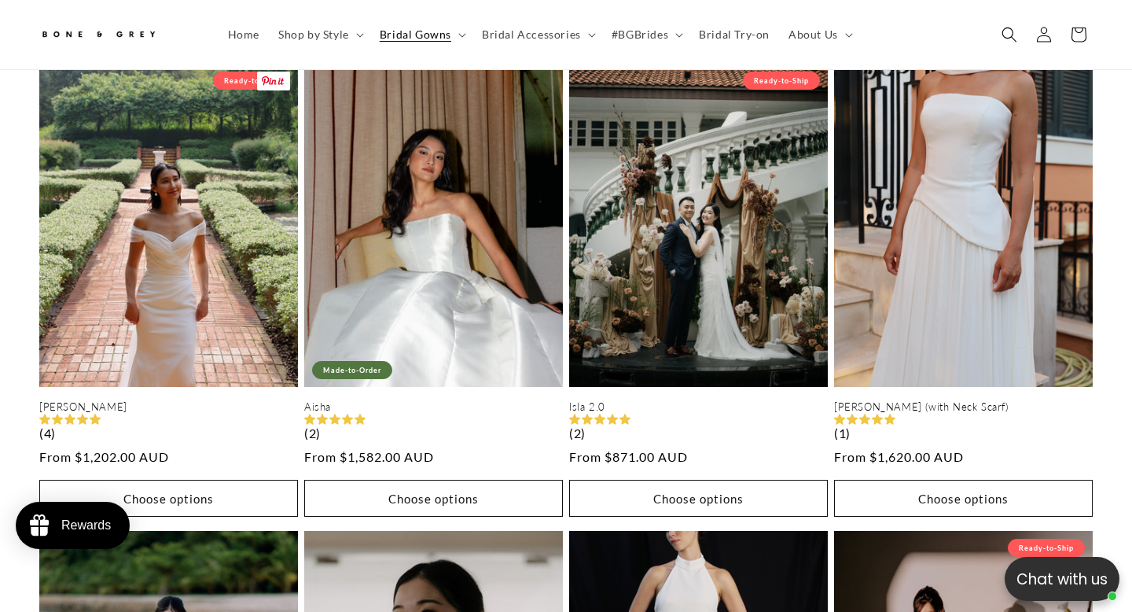
scroll to position [0, 764]
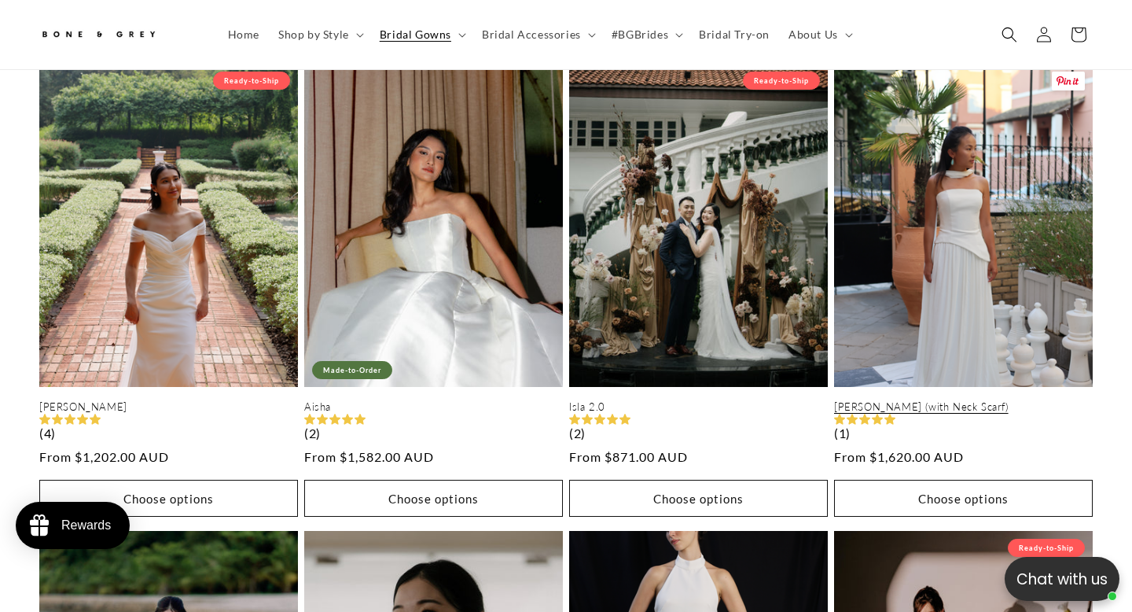
click at [942, 400] on link "Elsa (with Neck Scarf)" at bounding box center [963, 406] width 259 height 13
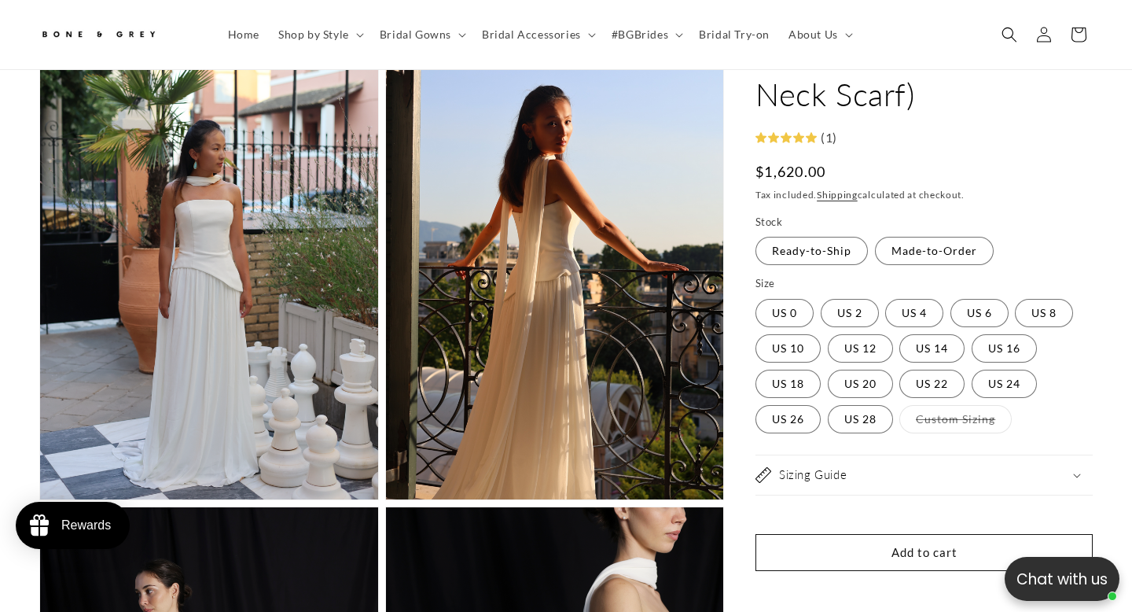
scroll to position [0, 382]
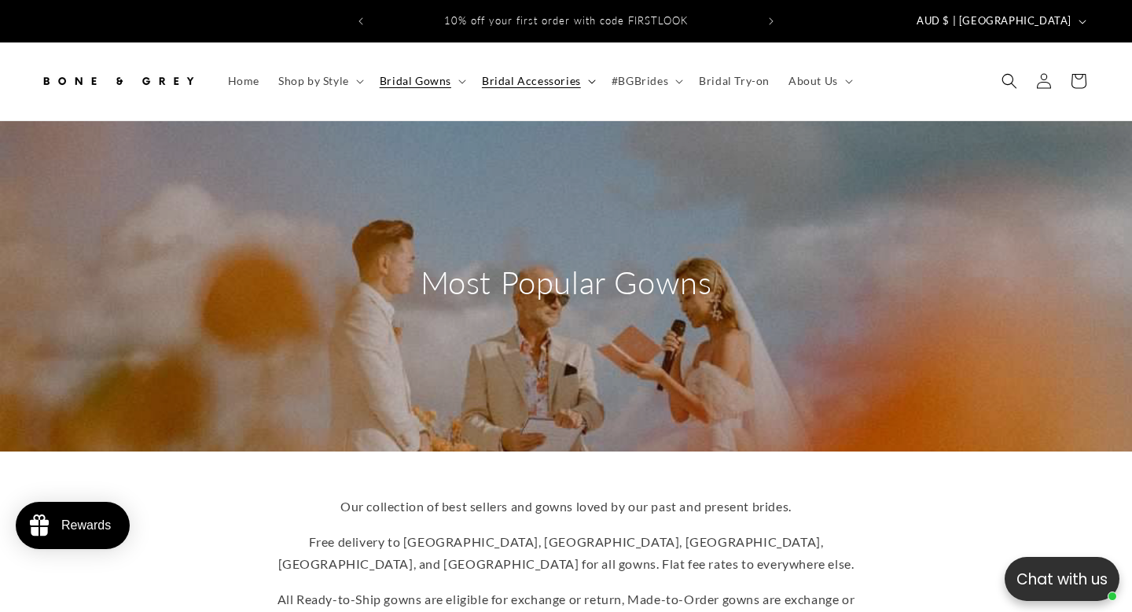
click at [585, 64] on summary "Bridal Accessories" at bounding box center [537, 80] width 130 height 33
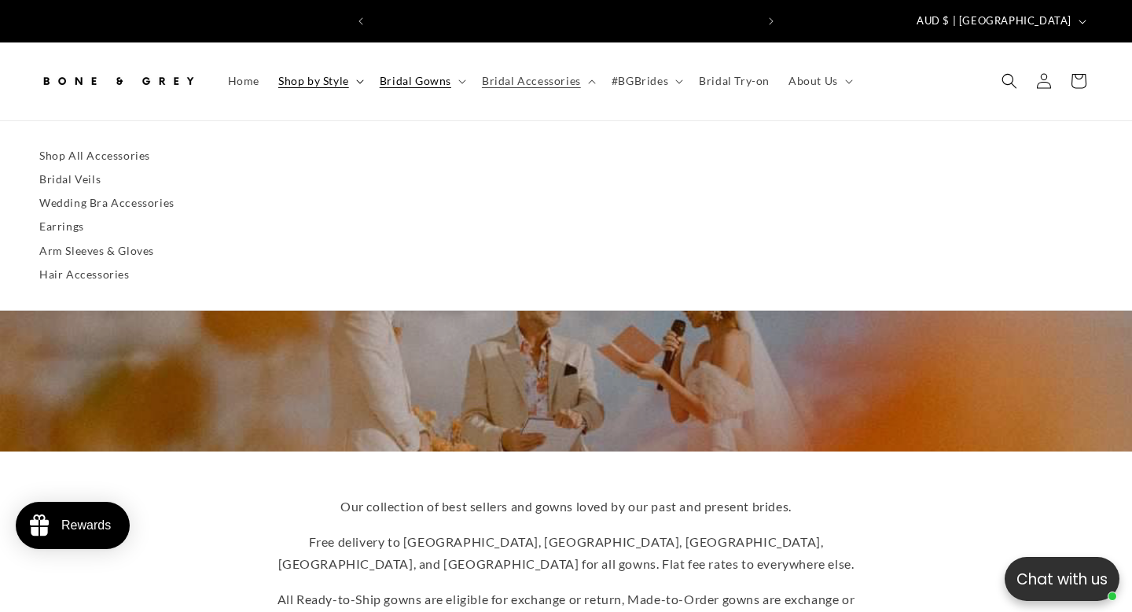
scroll to position [0, 382]
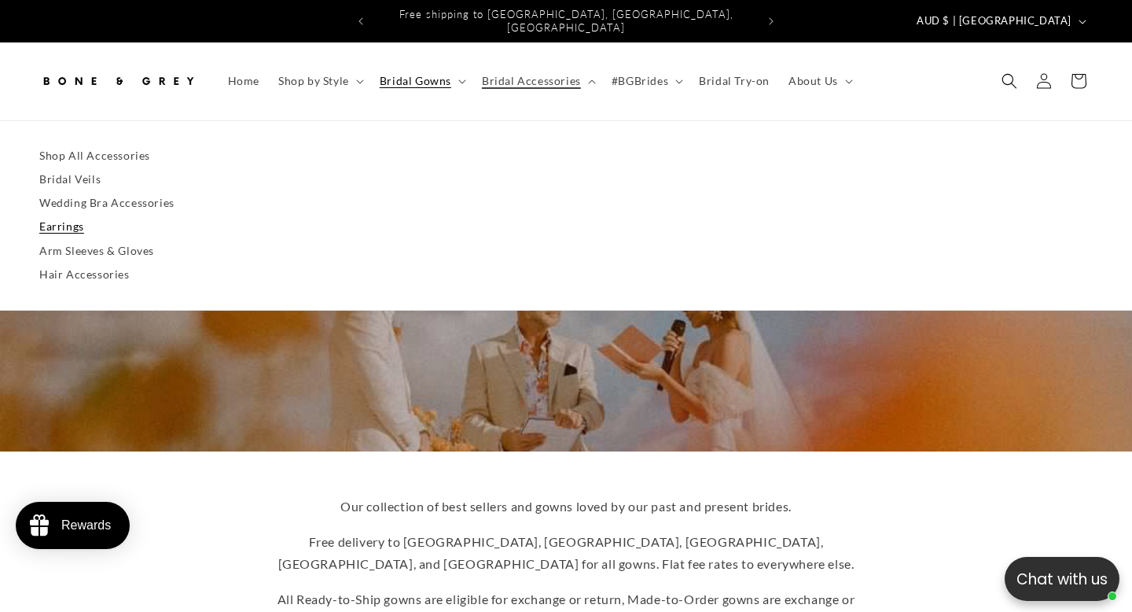
click at [71, 215] on link "Earrings" at bounding box center [565, 227] width 1053 height 24
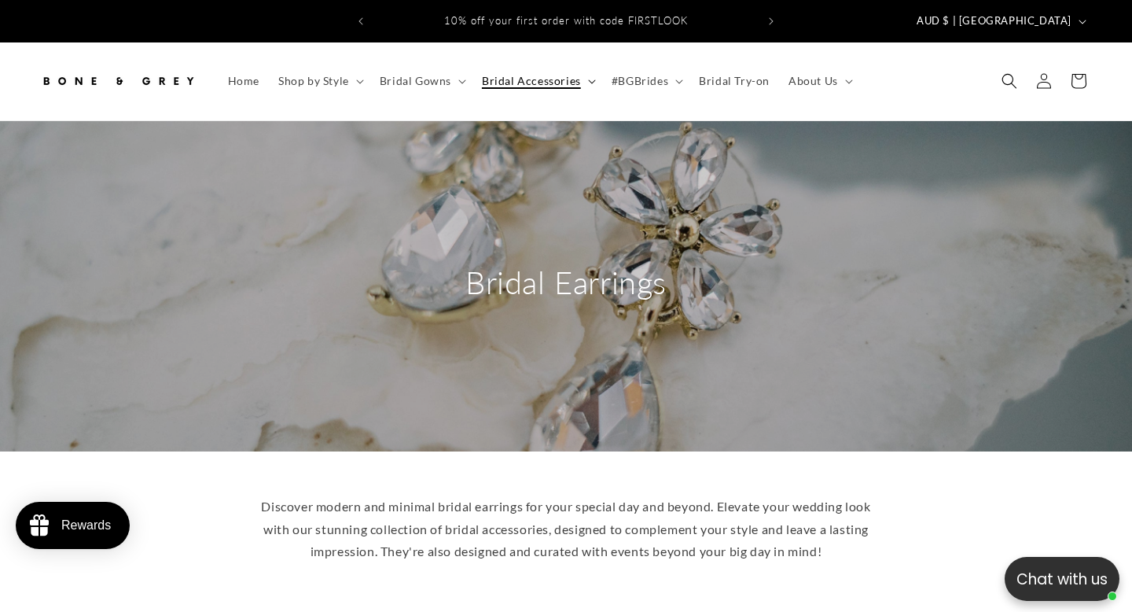
click at [584, 66] on summary "Bridal Accessories" at bounding box center [537, 80] width 130 height 33
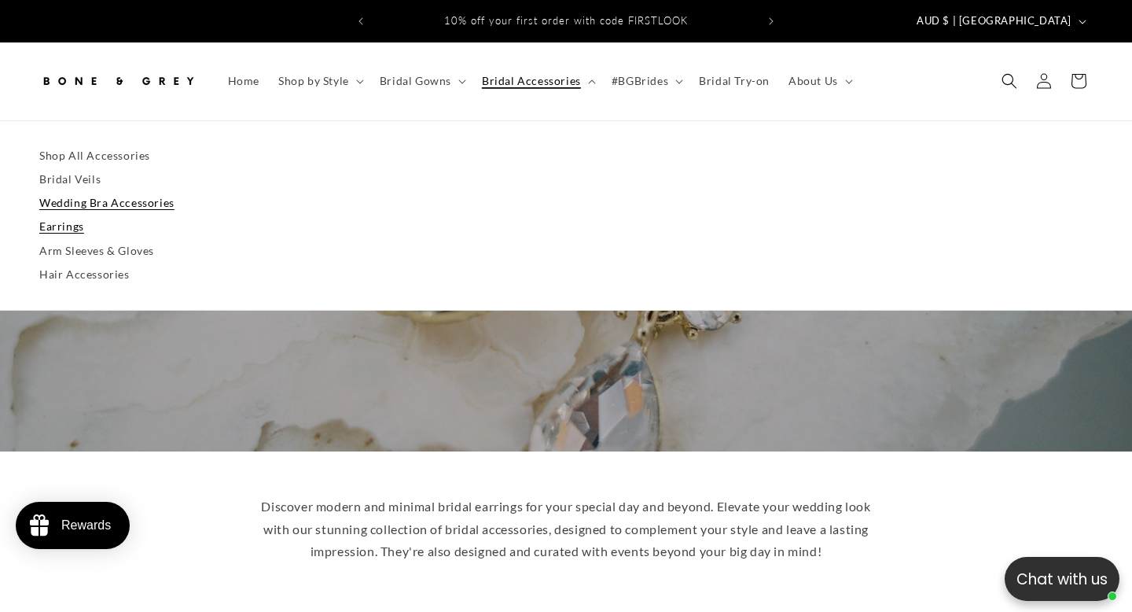
click at [144, 191] on link "Wedding Bra Accessories" at bounding box center [565, 203] width 1053 height 24
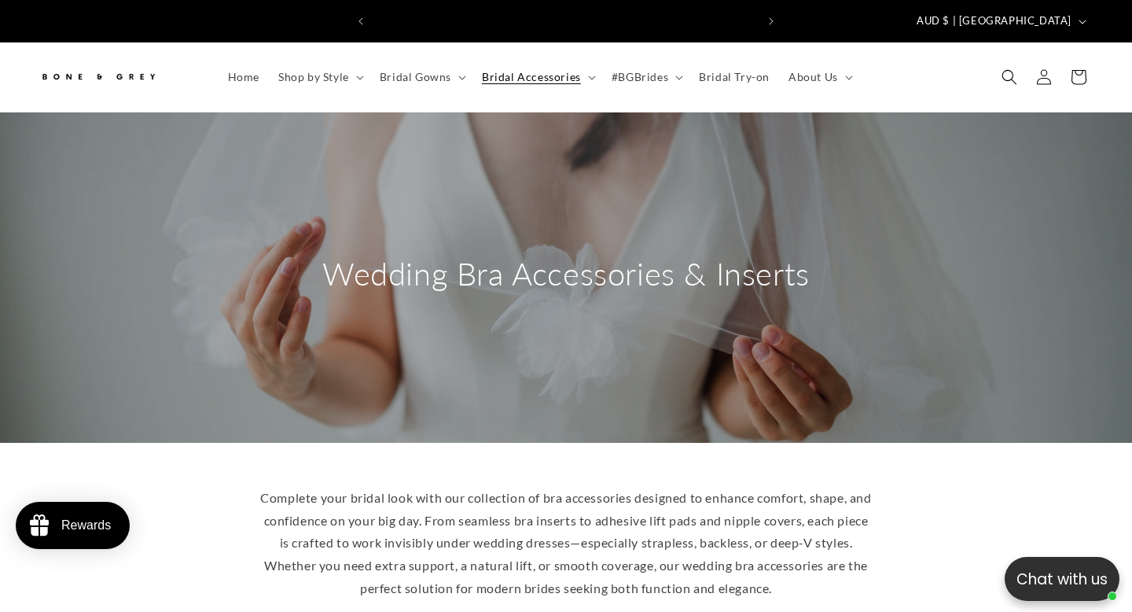
scroll to position [0, 764]
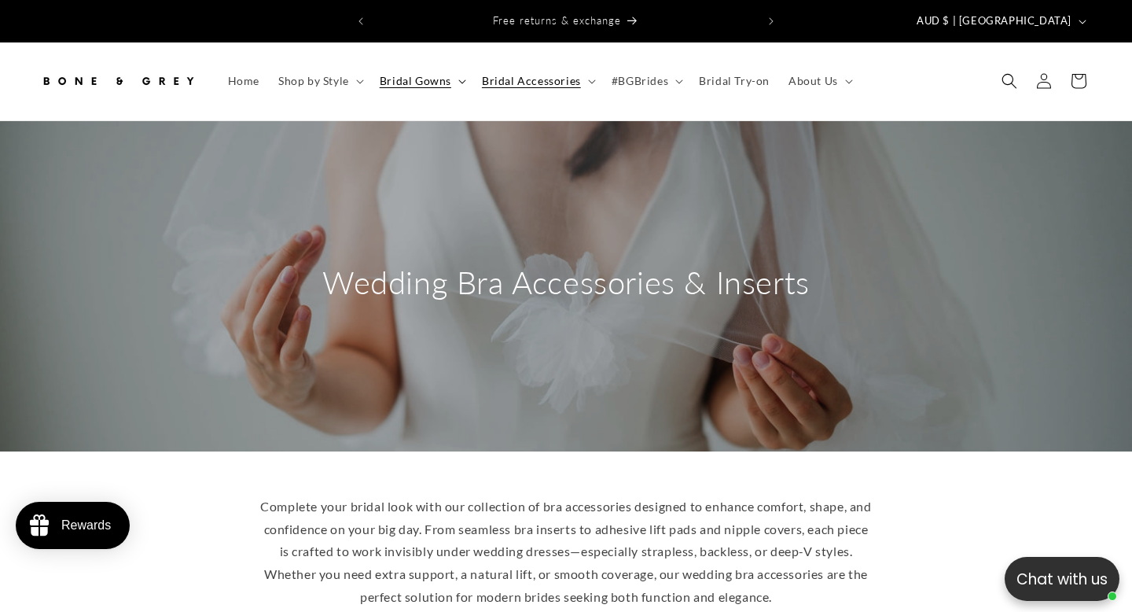
click at [452, 68] on summary "Bridal Gowns" at bounding box center [421, 80] width 102 height 33
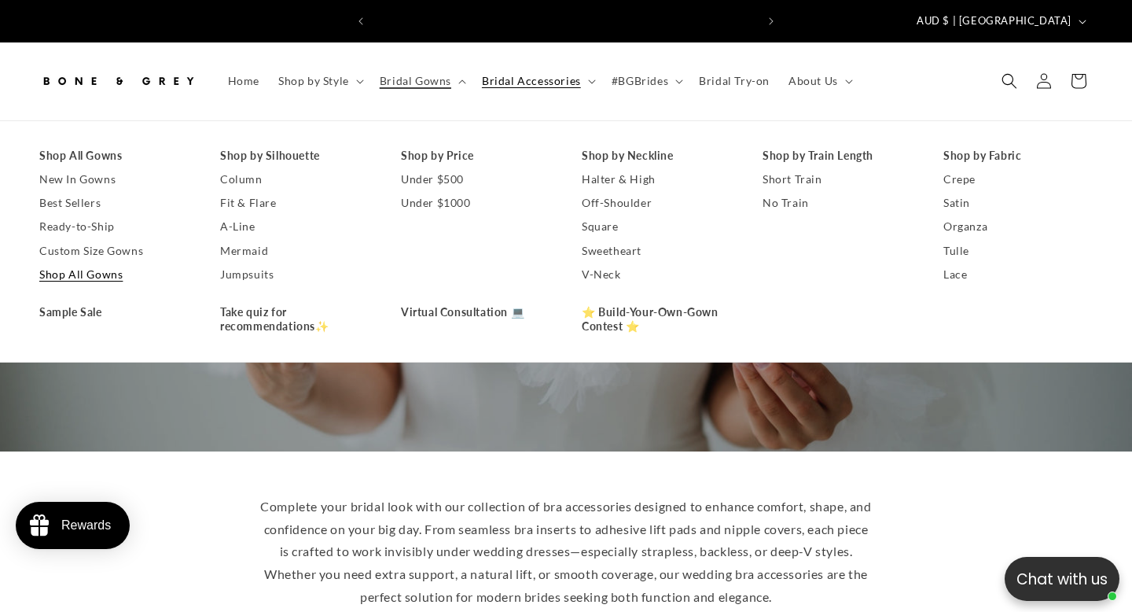
scroll to position [0, 0]
click at [57, 263] on link "Shop All Gowns" at bounding box center [113, 275] width 149 height 24
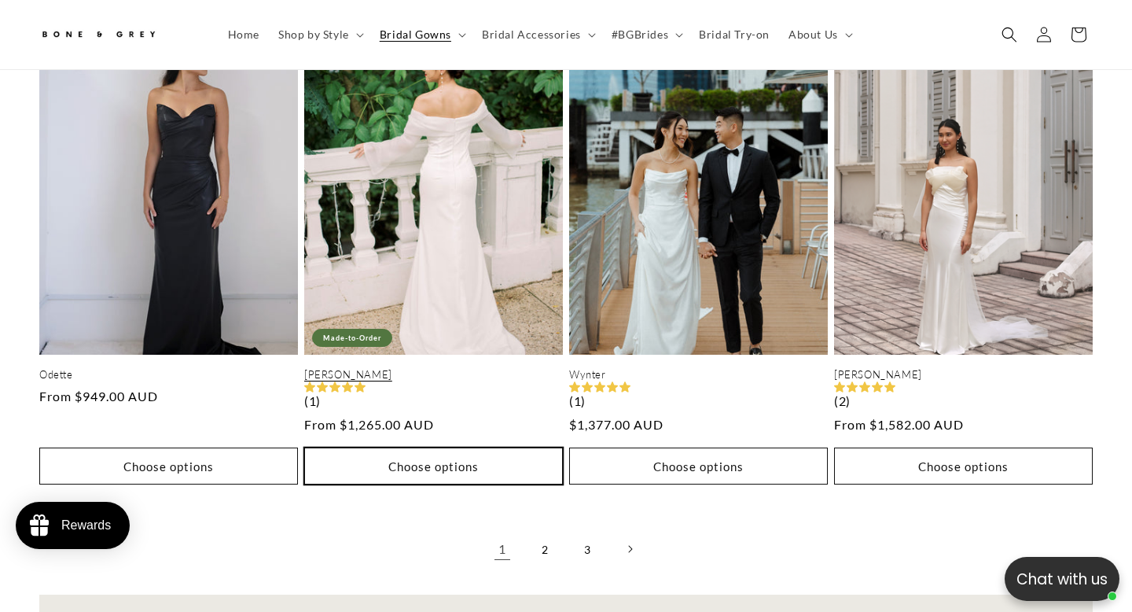
scroll to position [3781, 0]
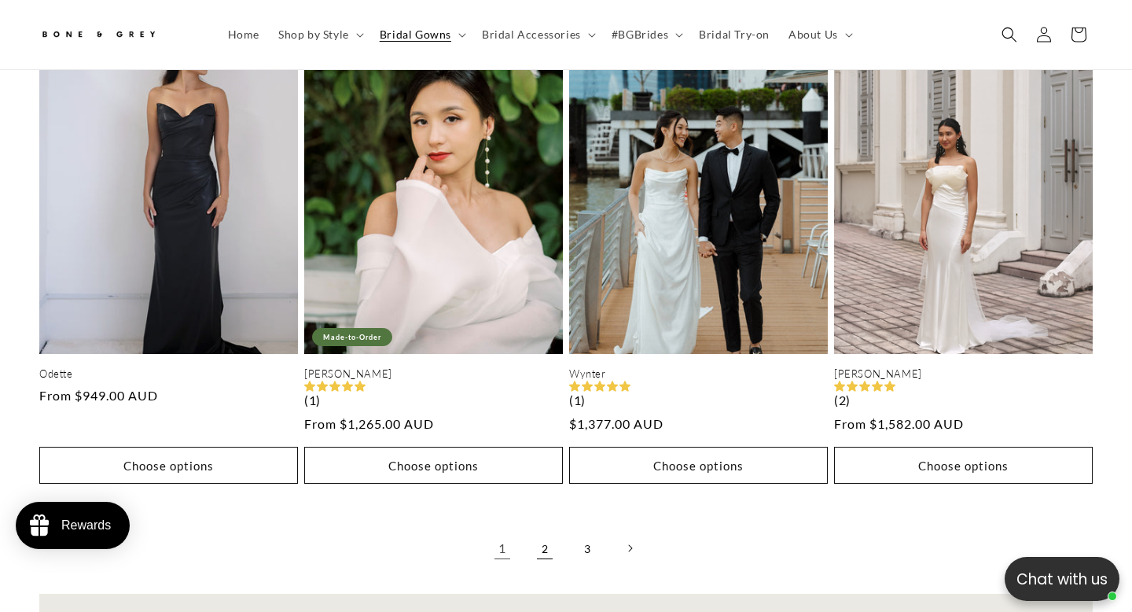
click at [540, 539] on link "2" at bounding box center [545, 548] width 35 height 35
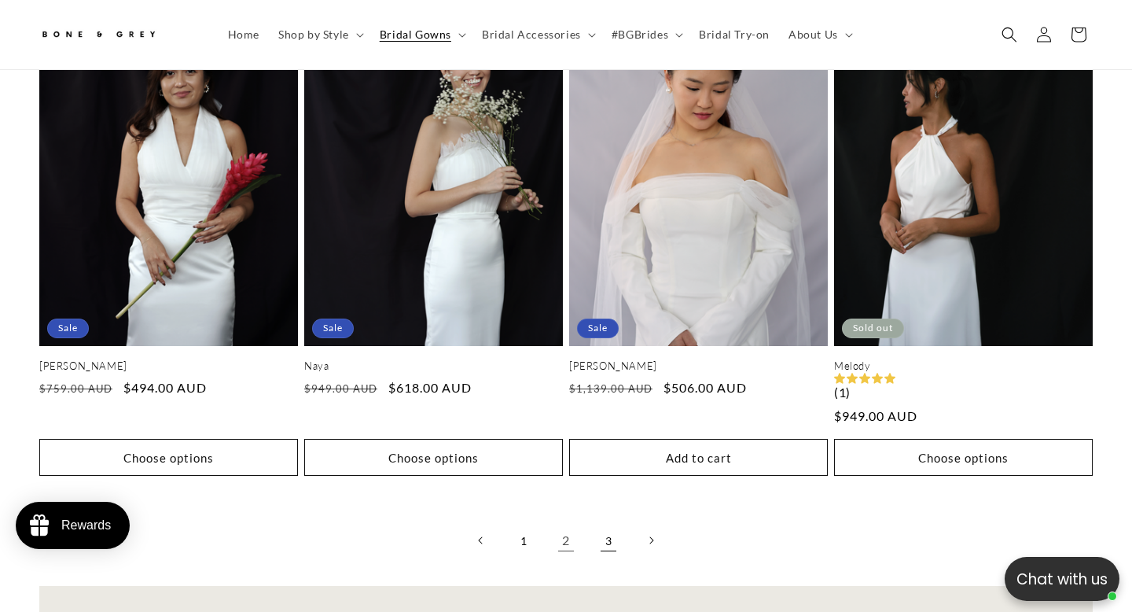
click at [615, 530] on link "3" at bounding box center [608, 540] width 35 height 35
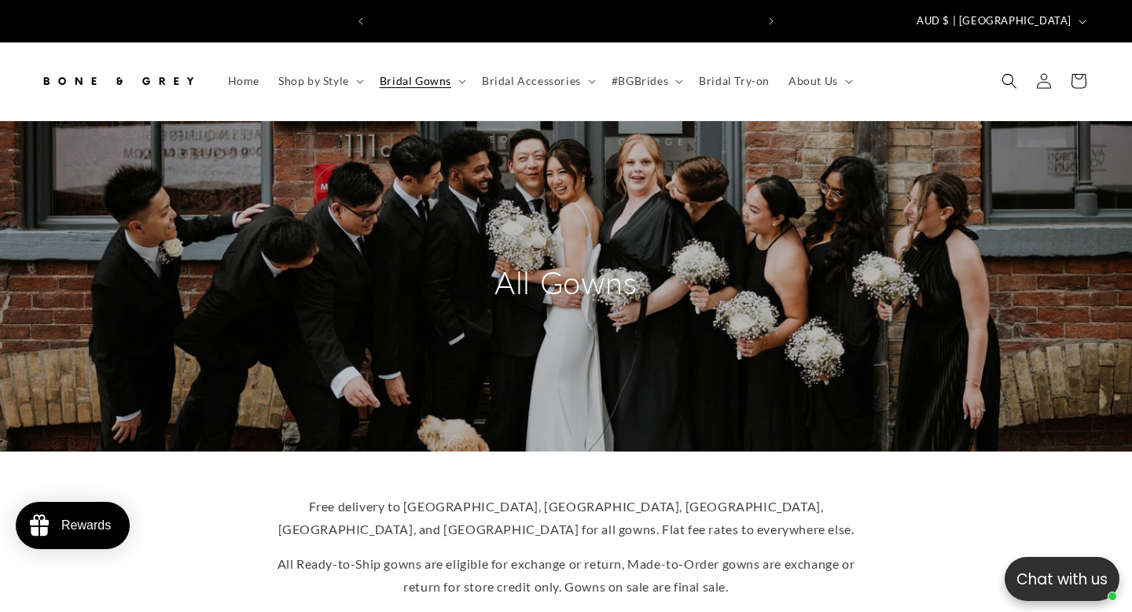
scroll to position [0, 382]
click at [461, 79] on icon at bounding box center [462, 81] width 8 height 5
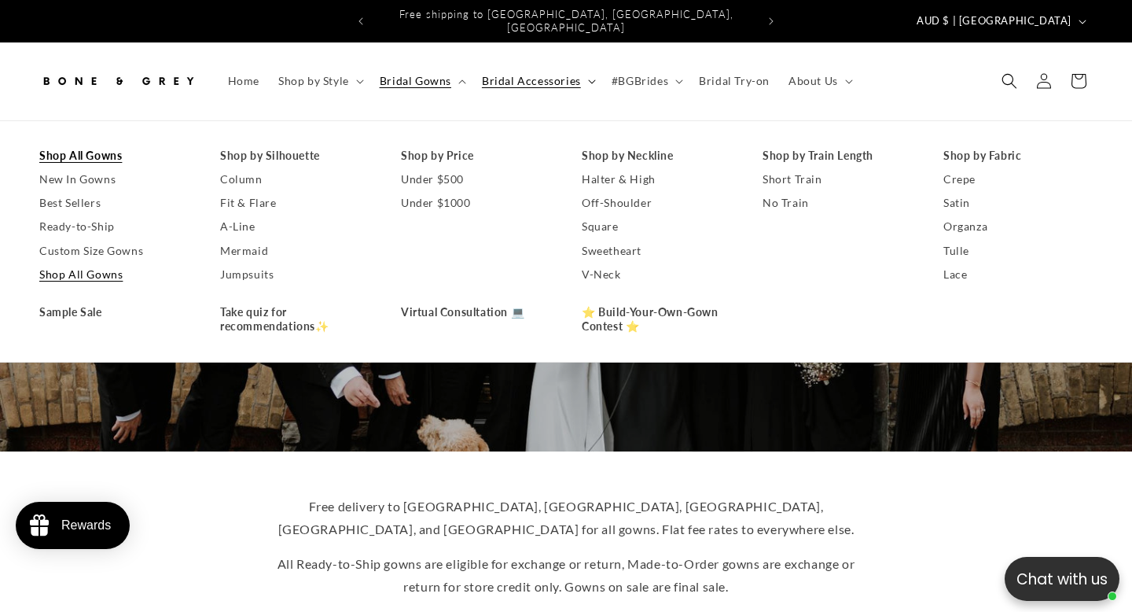
click at [537, 74] on span "Bridal Accessories" at bounding box center [531, 81] width 99 height 14
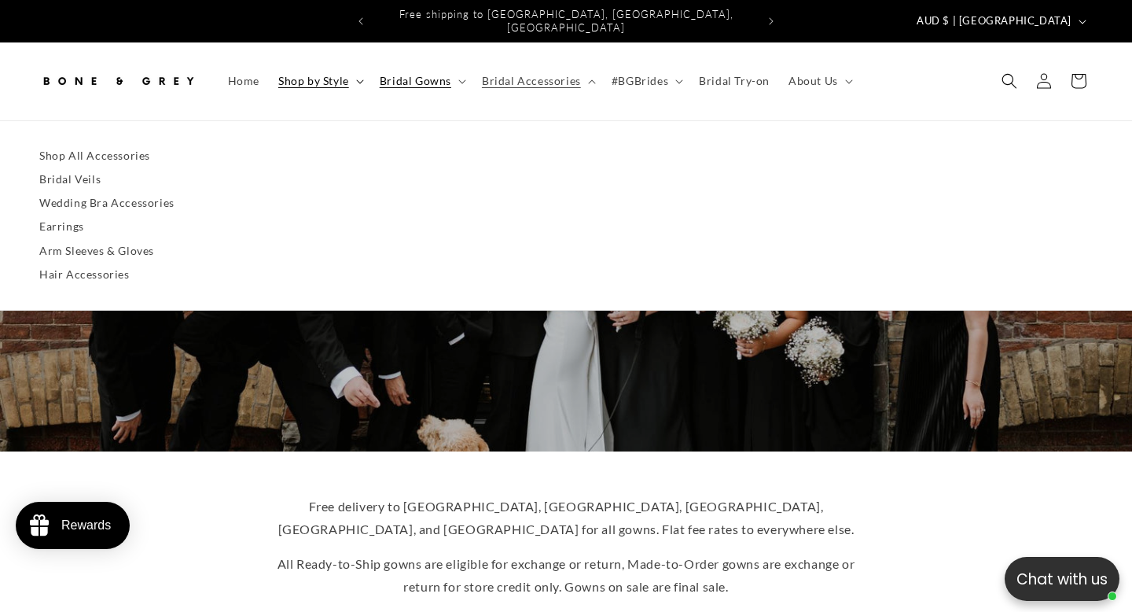
click at [347, 74] on span "Shop by Style" at bounding box center [313, 81] width 71 height 14
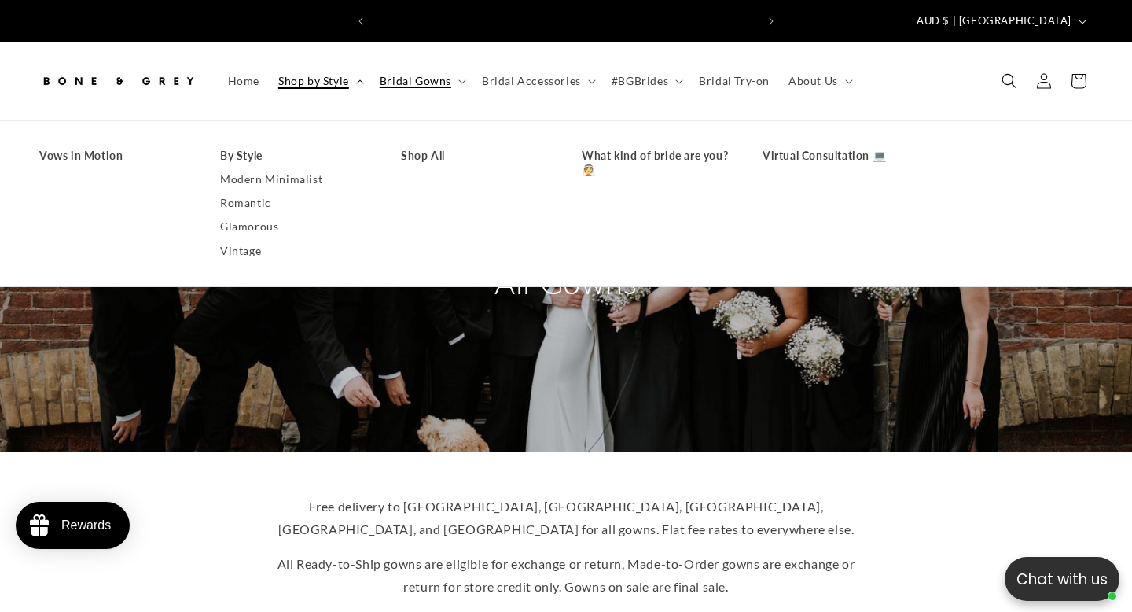
scroll to position [0, 764]
click at [248, 239] on link "Vintage" at bounding box center [294, 251] width 149 height 24
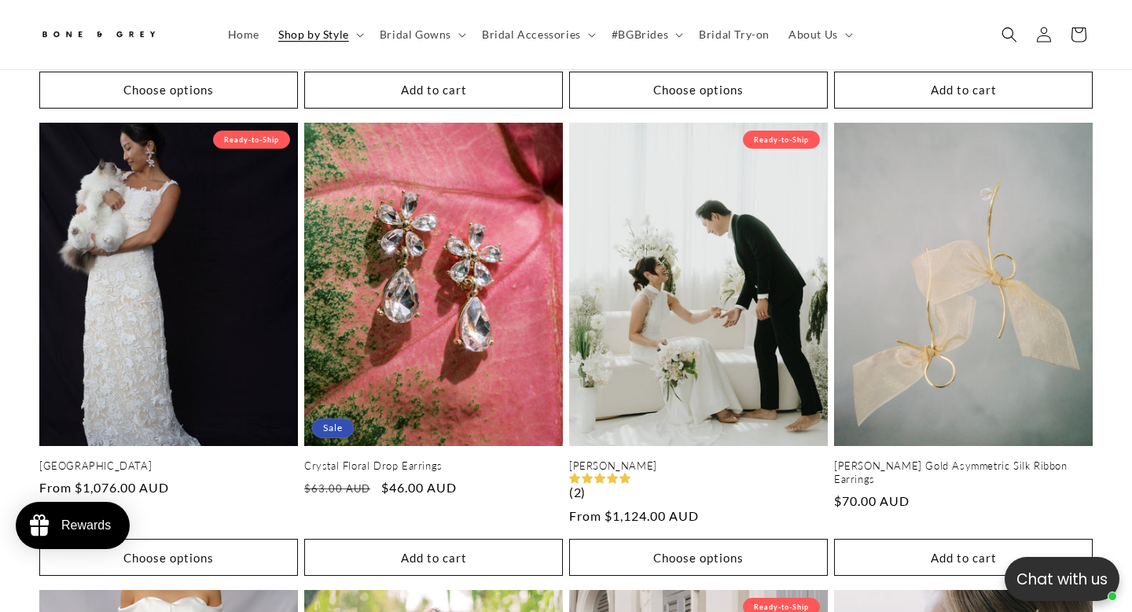
scroll to position [0, 764]
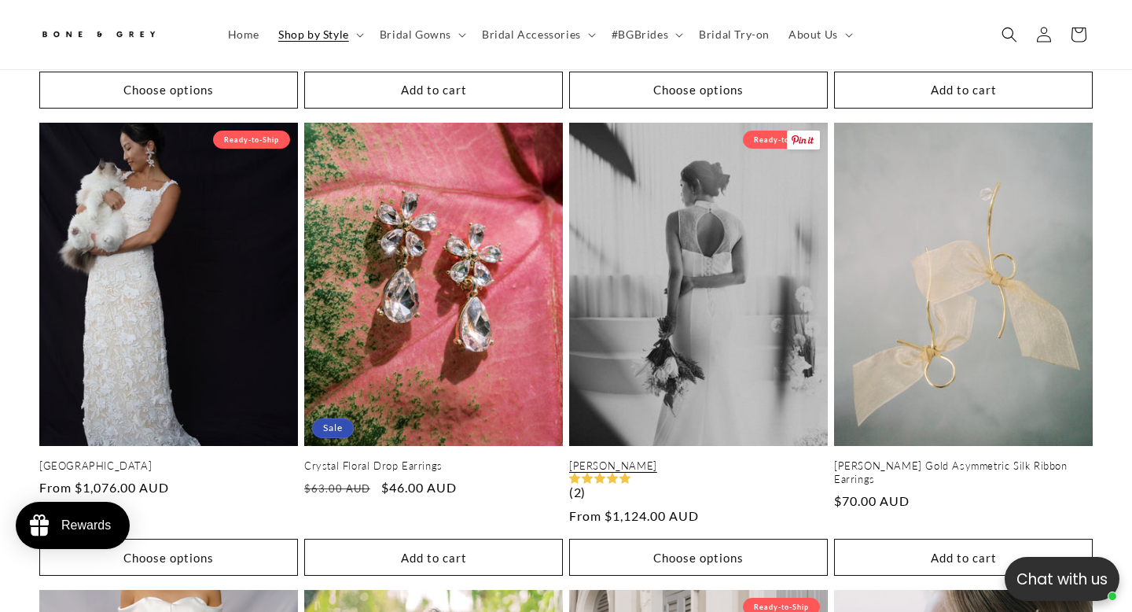
click at [703, 459] on link "[PERSON_NAME]" at bounding box center [698, 465] width 259 height 13
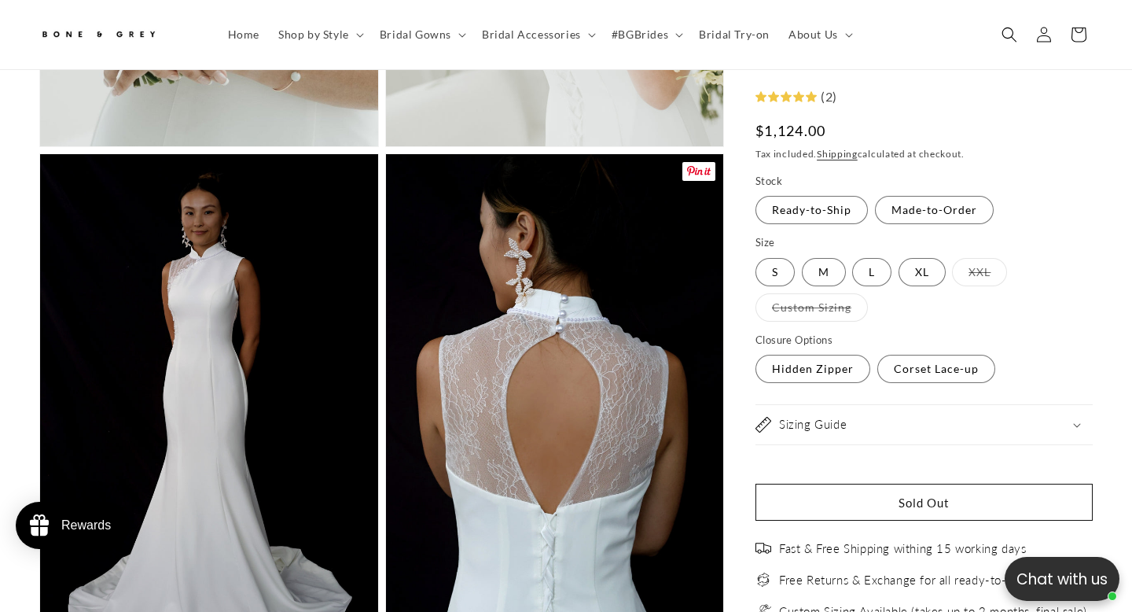
scroll to position [0, 764]
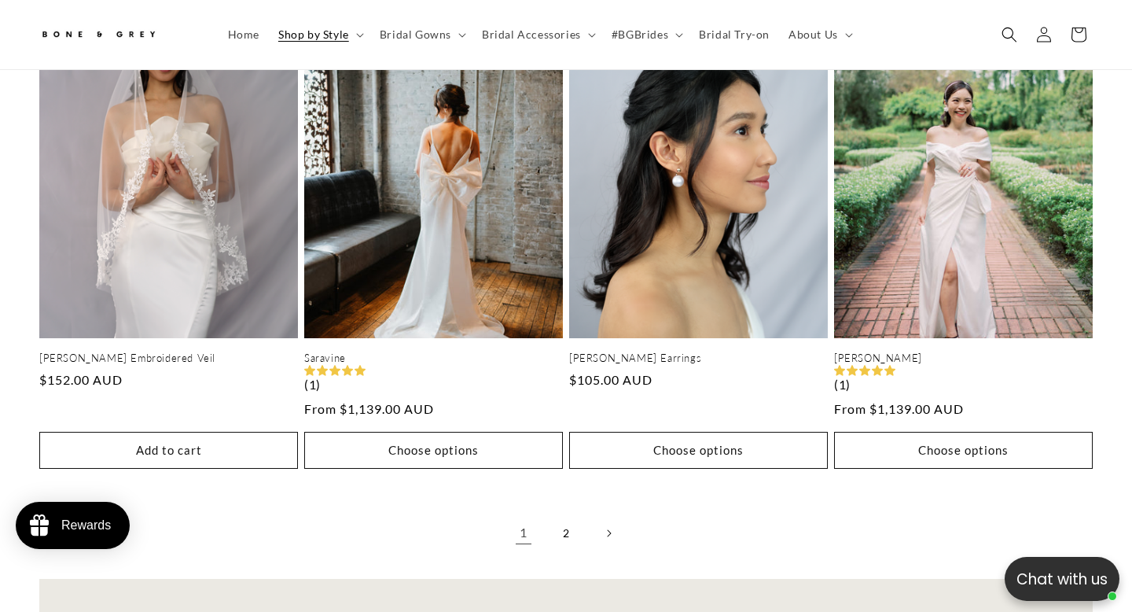
scroll to position [3266, 0]
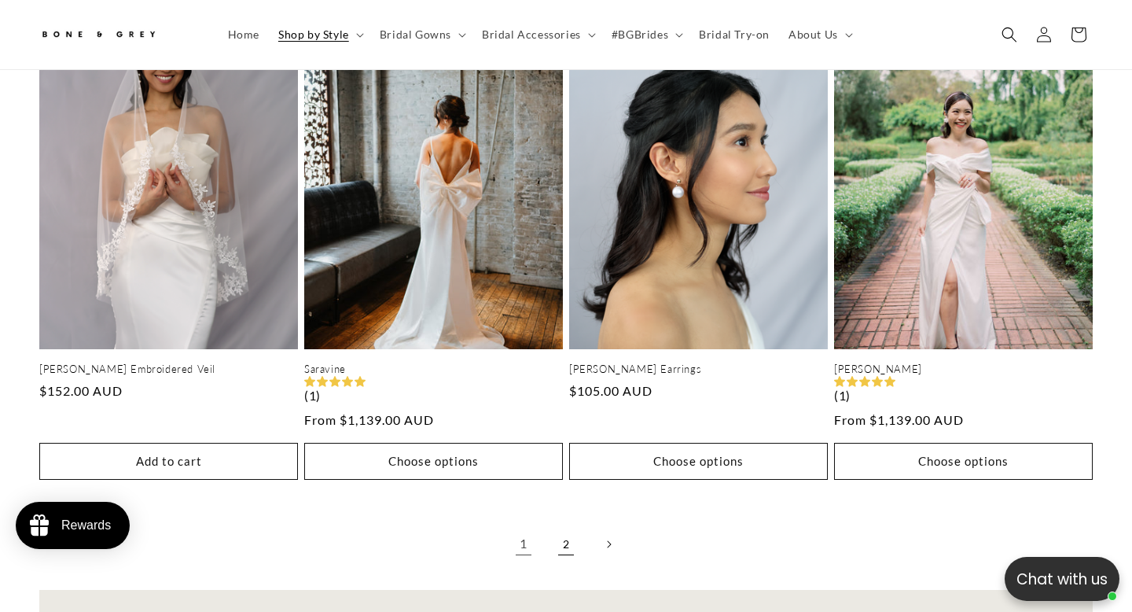
click at [561, 534] on link "2" at bounding box center [566, 544] width 35 height 35
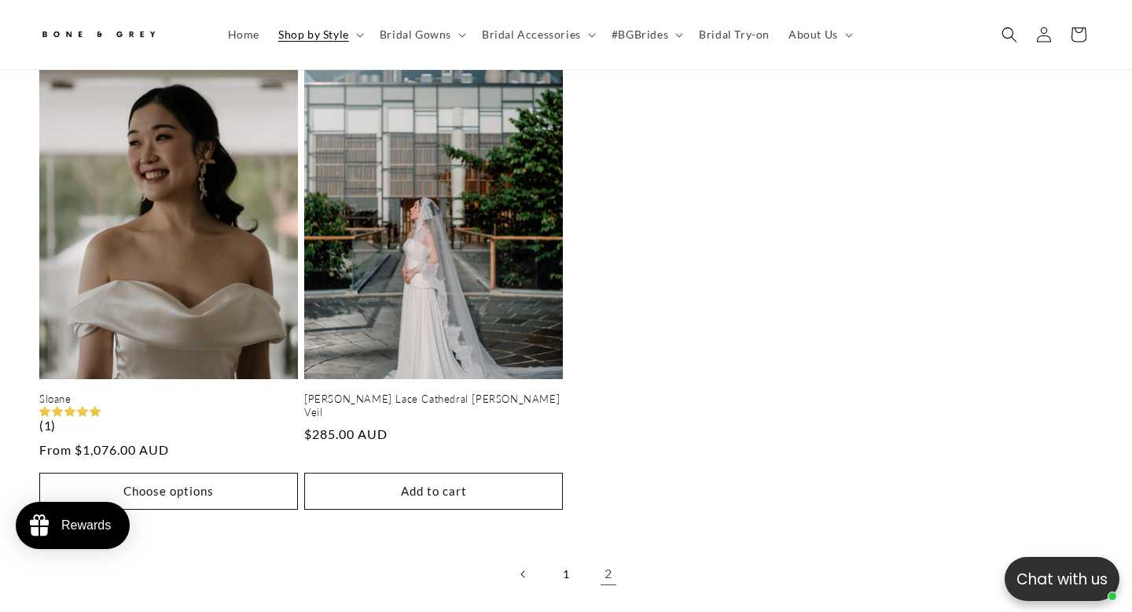
scroll to position [0, 382]
